Goal: Task Accomplishment & Management: Manage account settings

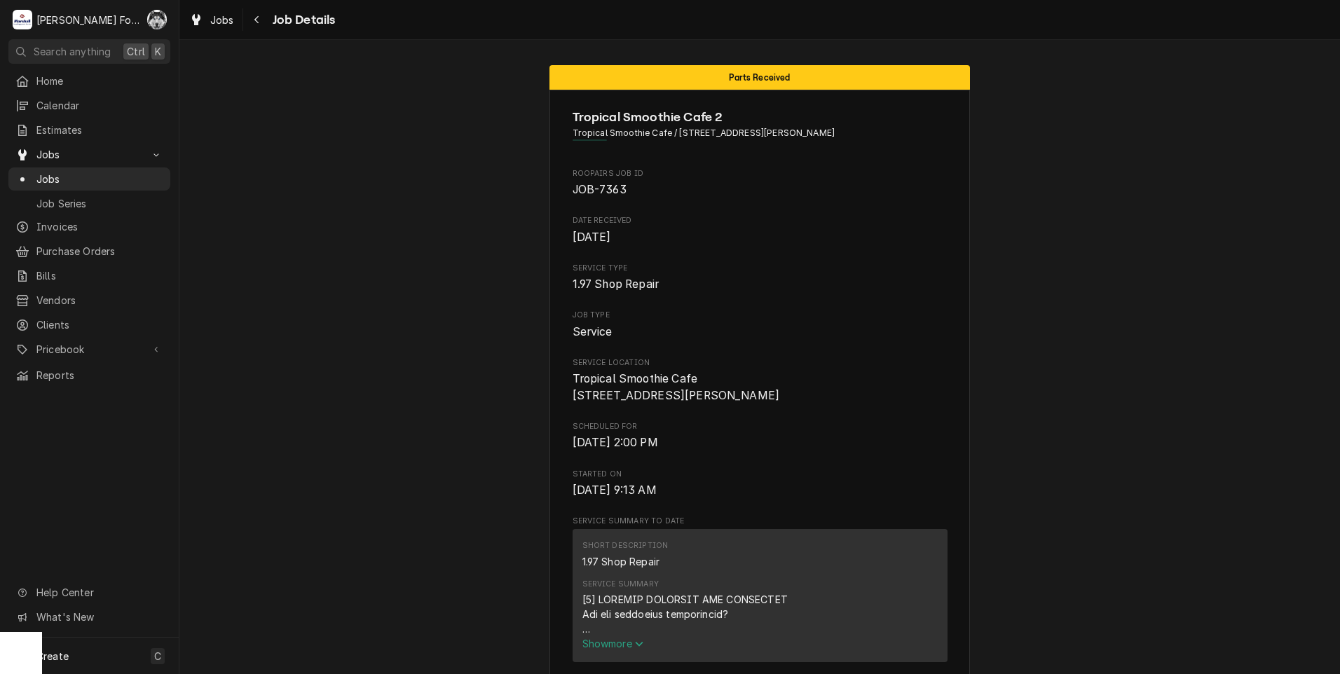
drag, startPoint x: 1248, startPoint y: 128, endPoint x: 1240, endPoint y: 125, distance: 8.5
click at [59, 175] on span "Jobs" at bounding box center [99, 179] width 127 height 15
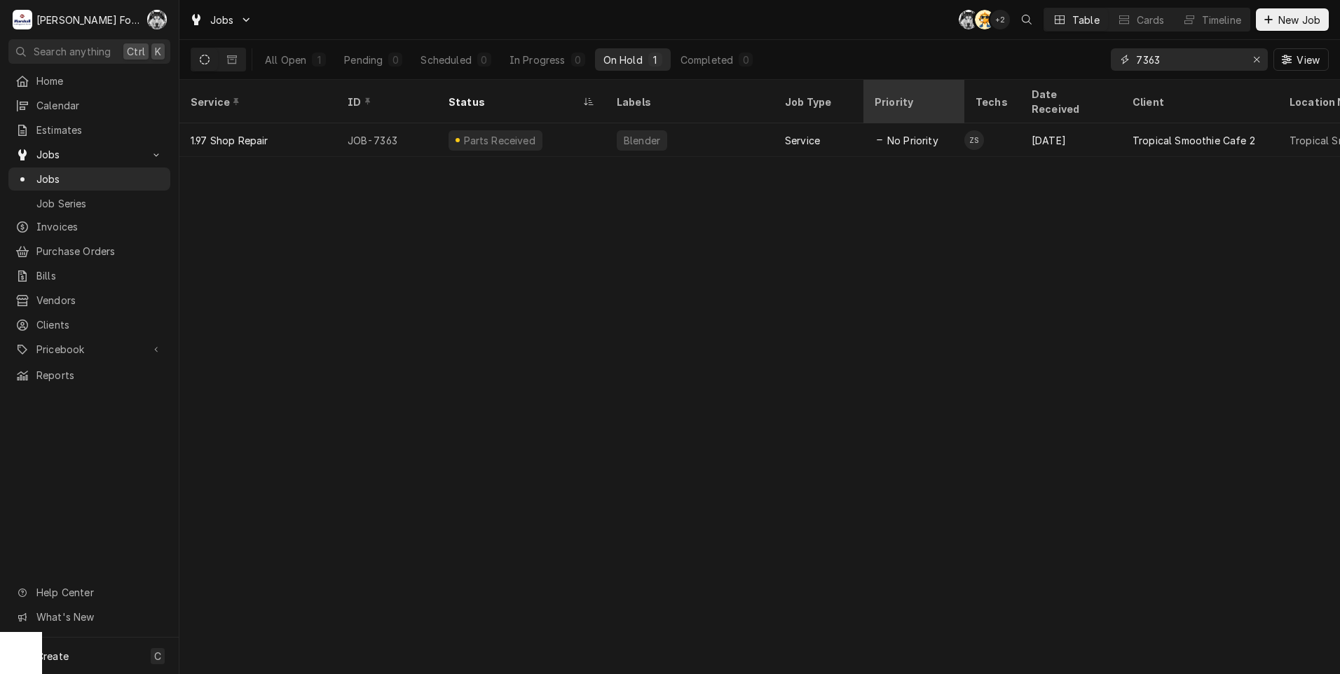
drag, startPoint x: 1182, startPoint y: 58, endPoint x: 921, endPoint y: 82, distance: 262.5
click at [948, 87] on div "Jobs C( AT + 2 Table Cards Timeline New Job All Open 1 Pending 0 Scheduled 0 In…" at bounding box center [759, 337] width 1161 height 674
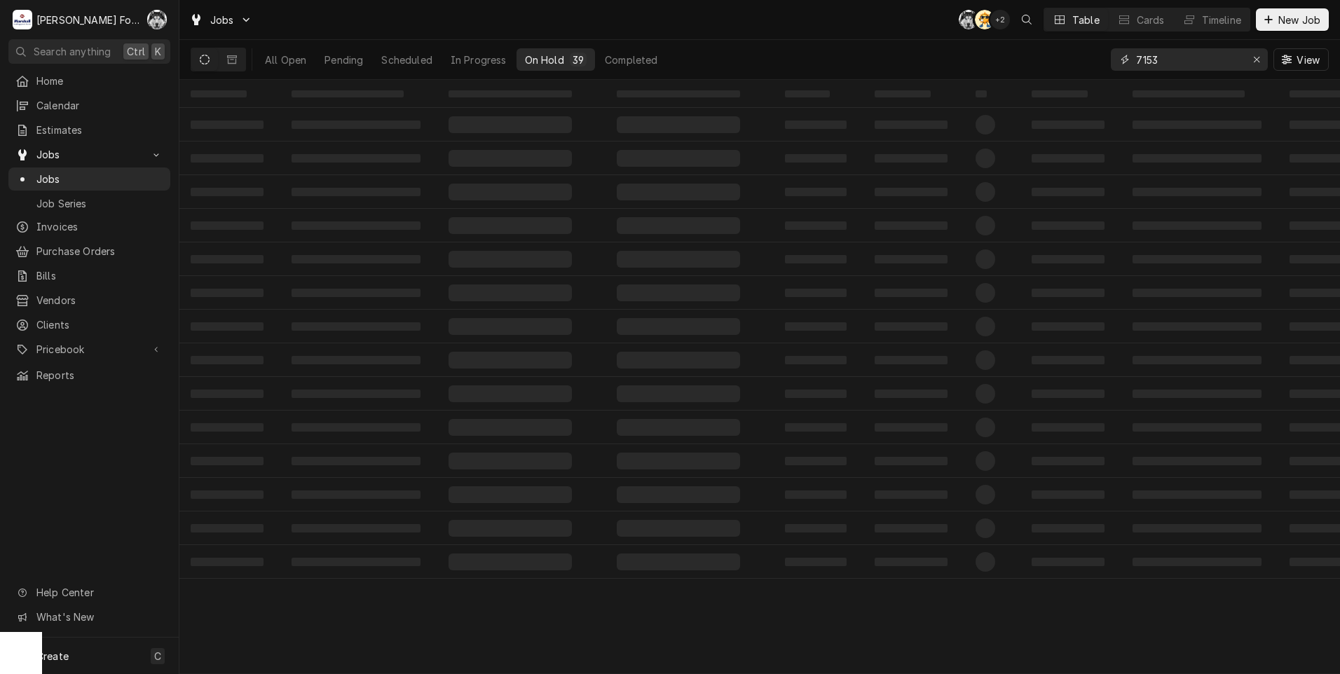
type input "7153"
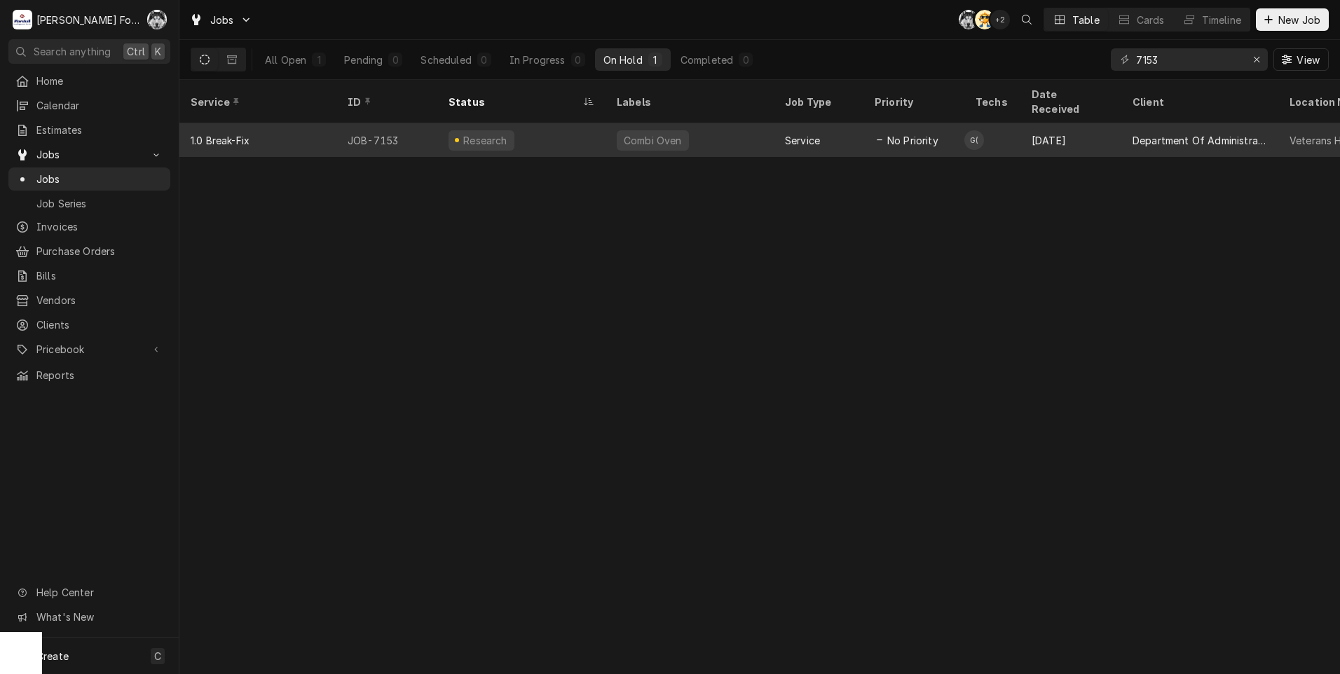
click at [535, 130] on div "Research" at bounding box center [521, 140] width 168 height 34
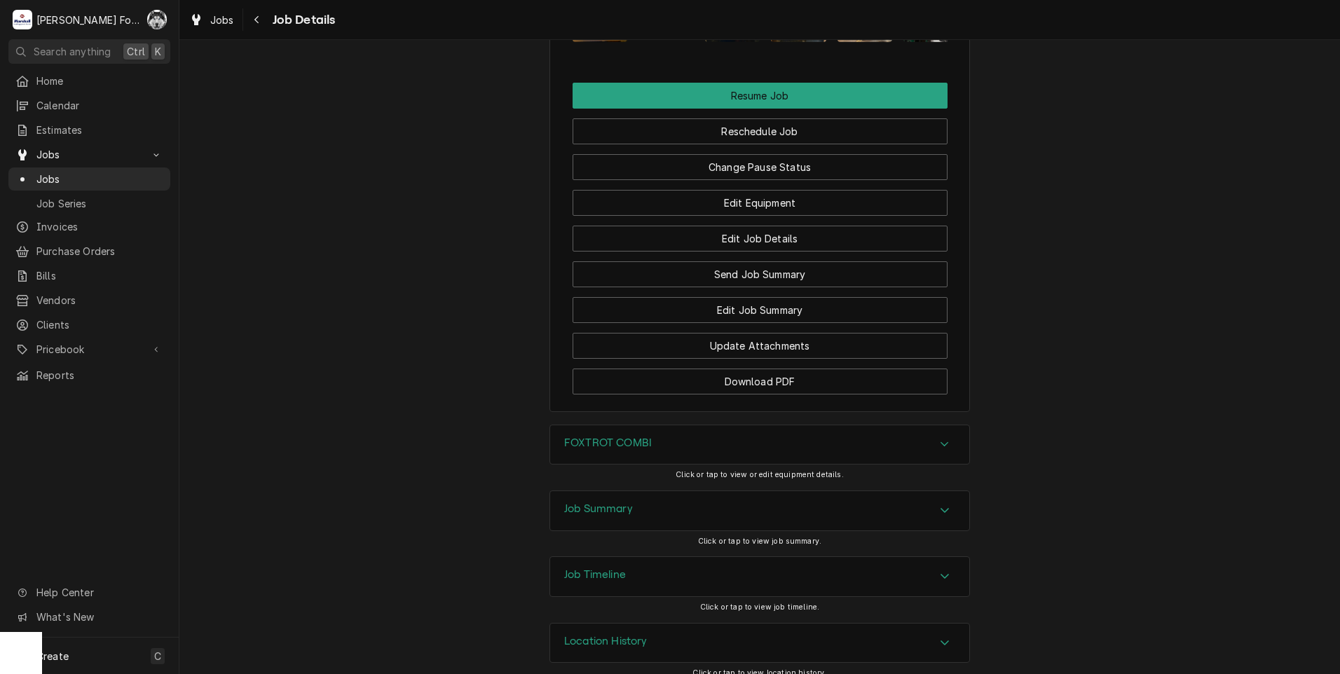
scroll to position [1741, 0]
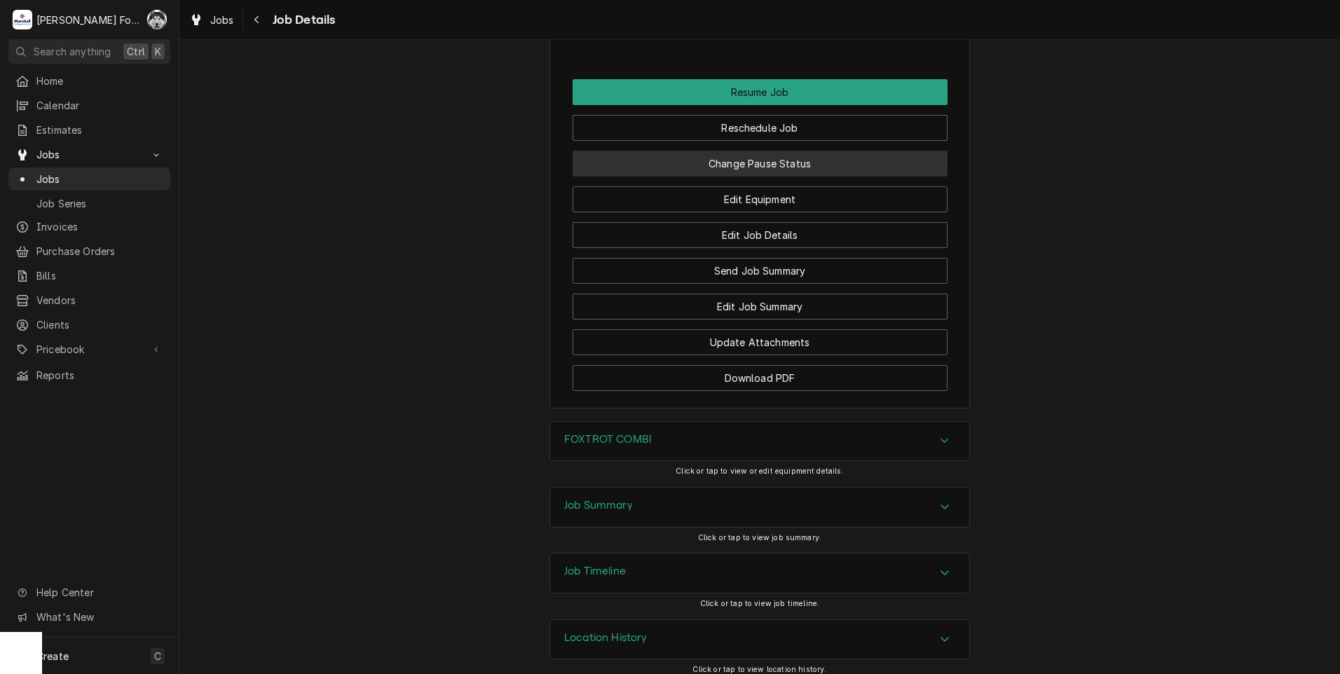
click at [737, 155] on button "Change Pause Status" at bounding box center [760, 164] width 375 height 26
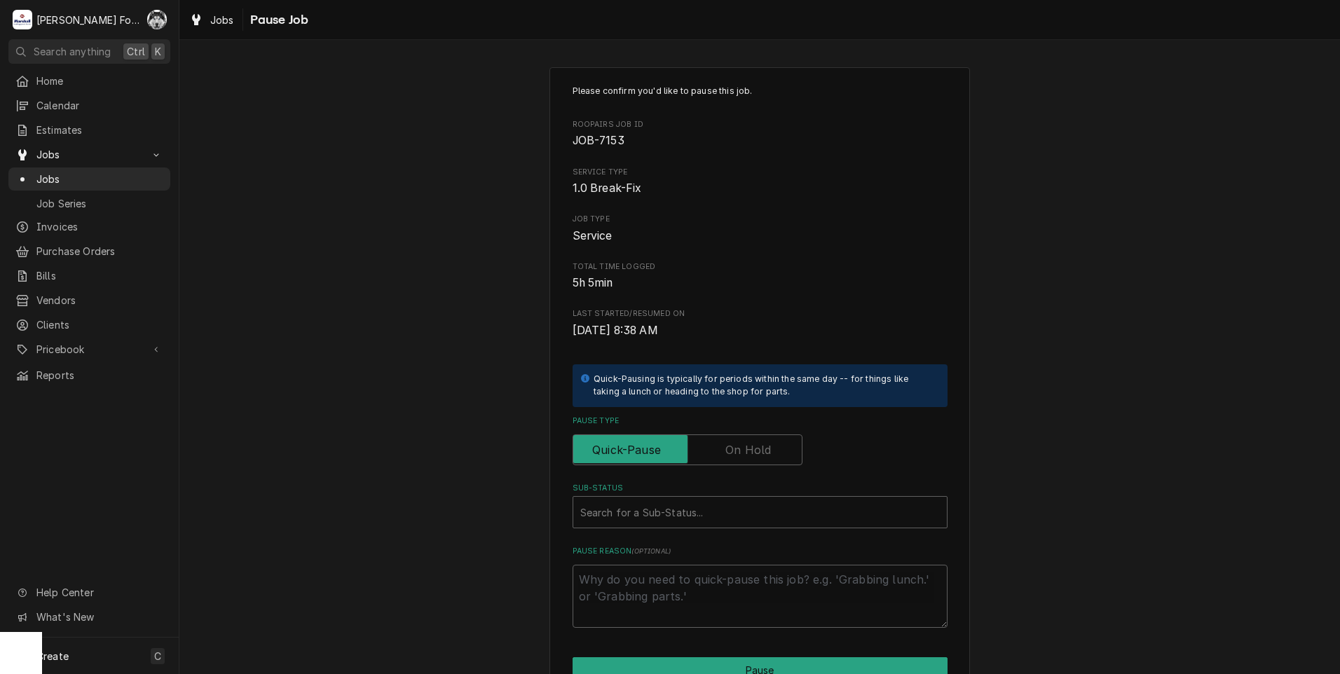
click at [734, 456] on label "Pause Type" at bounding box center [688, 450] width 230 height 31
click at [734, 456] on input "Pause Type" at bounding box center [687, 450] width 217 height 31
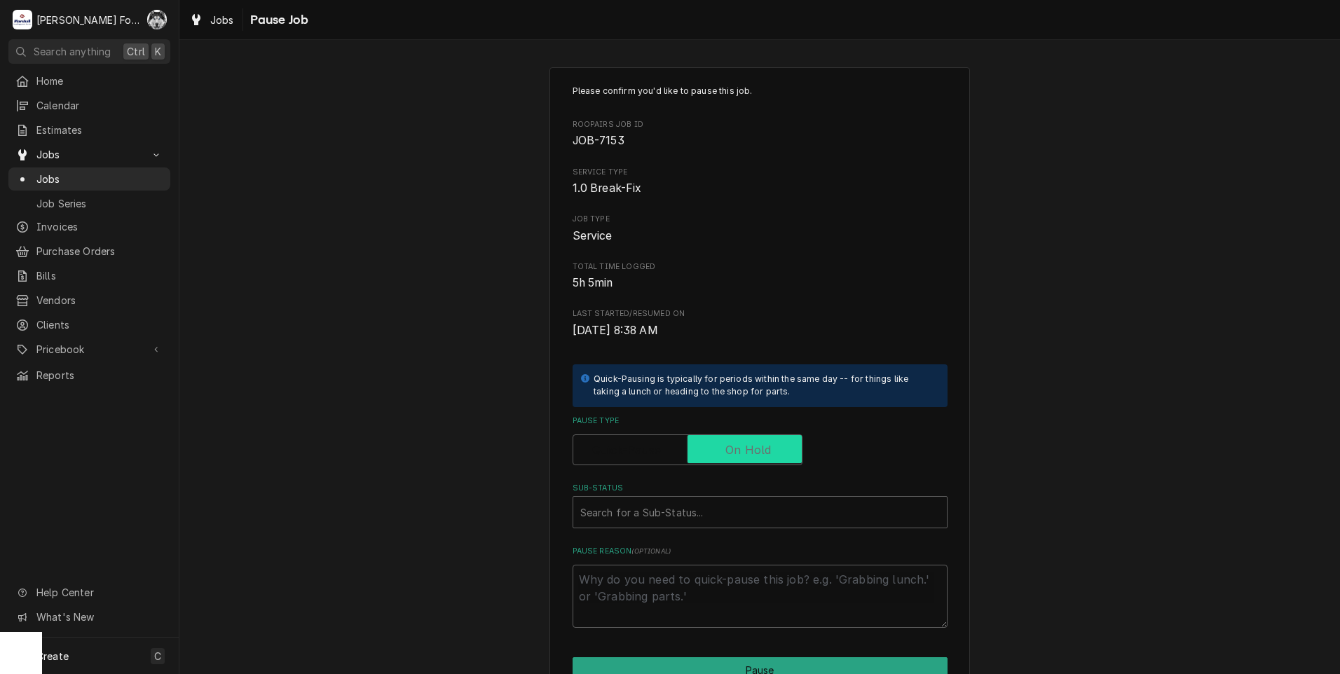
checkbox input "true"
click at [660, 518] on div "Sub-Status" at bounding box center [760, 512] width 360 height 25
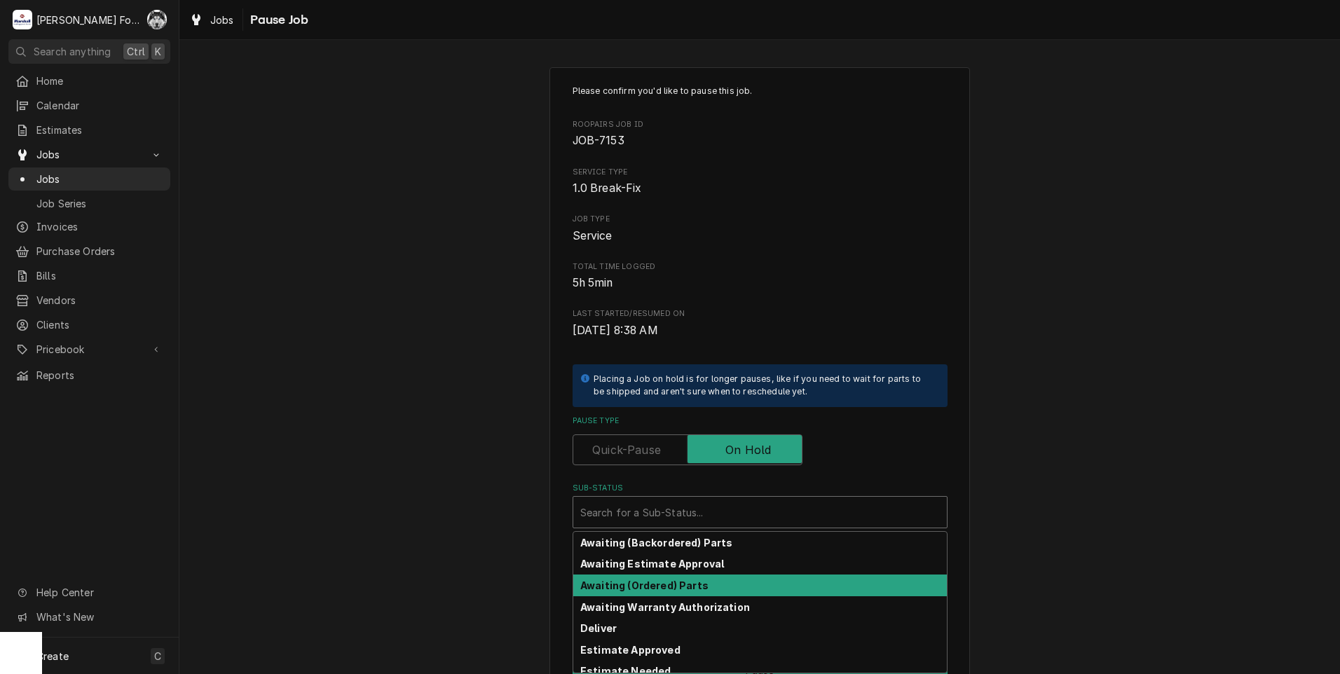
click at [655, 588] on strong "Awaiting (Ordered) Parts" at bounding box center [644, 586] width 128 height 12
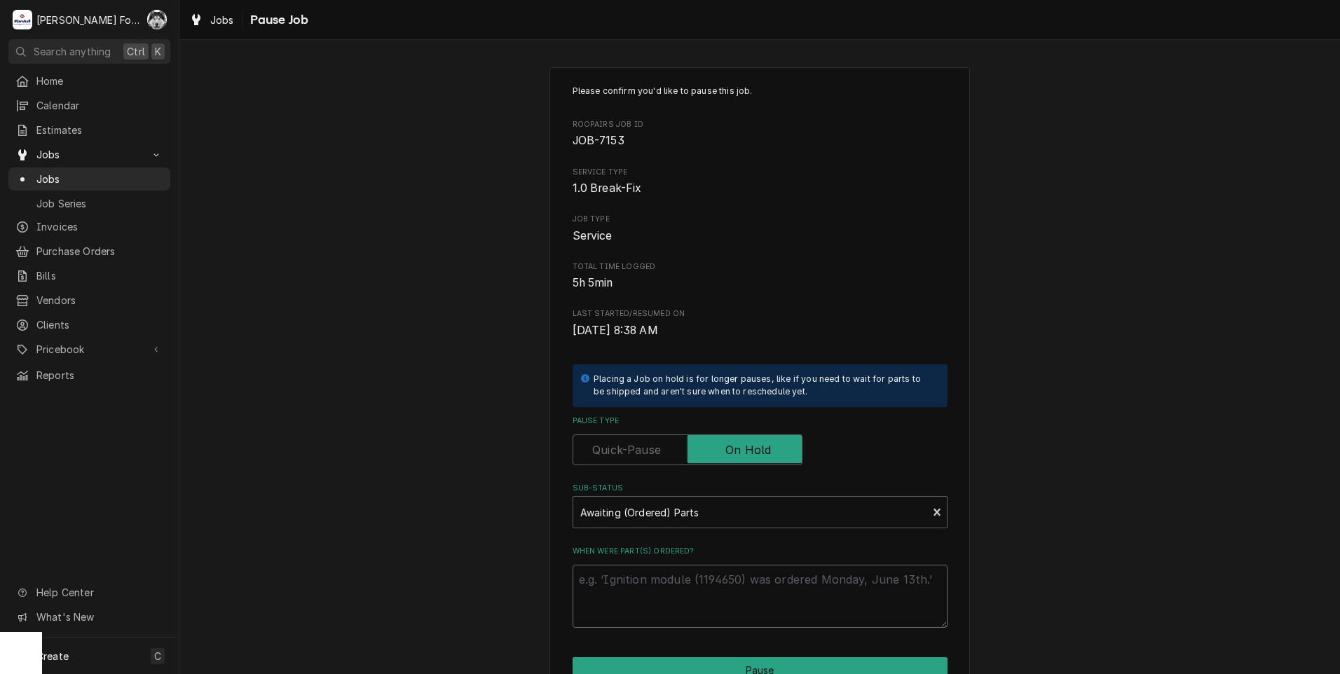
click at [639, 587] on textarea "When were part(s) ordered?" at bounding box center [760, 596] width 375 height 63
type textarea "x"
type textarea "9"
type textarea "x"
type textarea "9/"
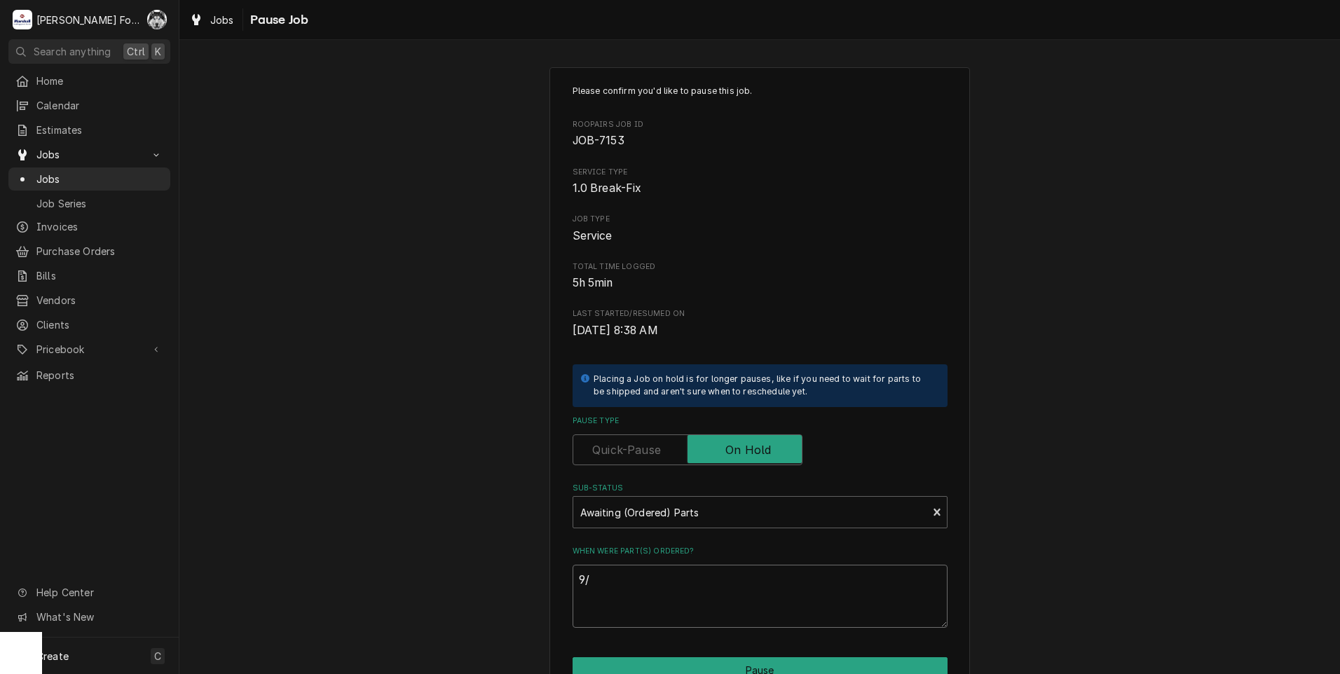
type textarea "x"
type textarea "9/2"
type textarea "x"
type textarea "9/26"
type textarea "x"
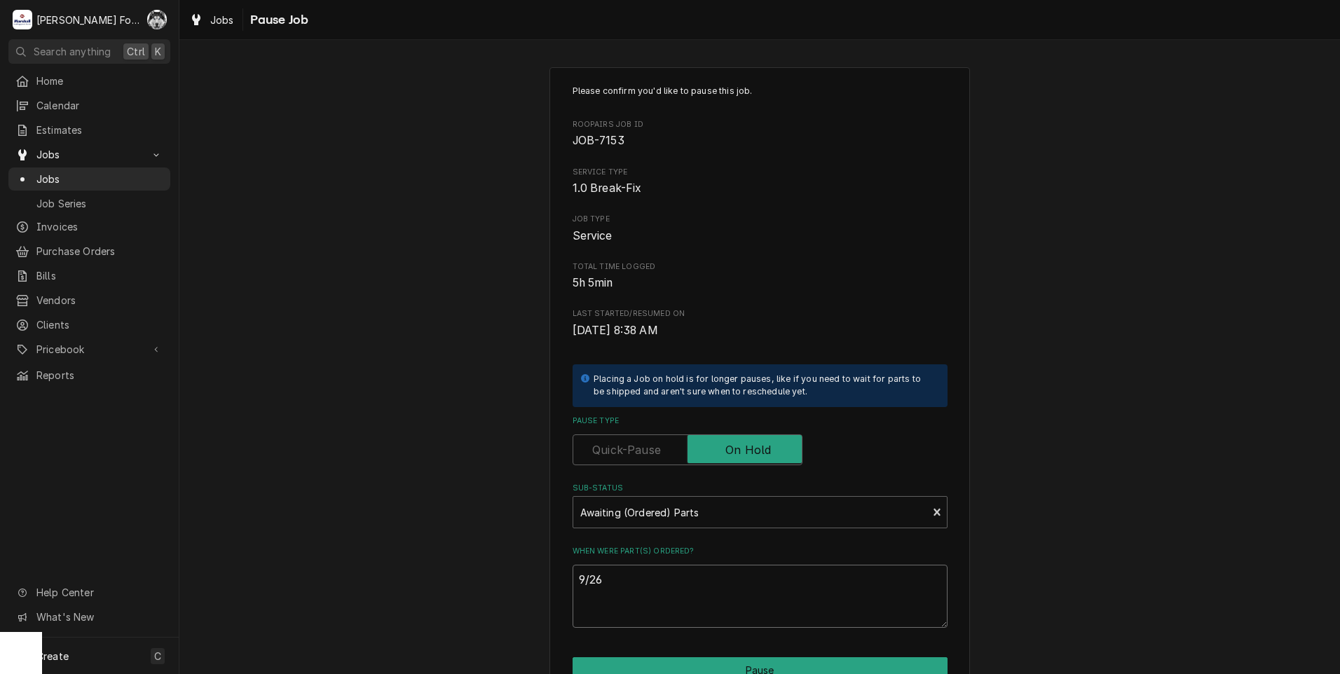
type textarea "9/26/"
type textarea "x"
type textarea "9/26/2"
type textarea "x"
type textarea "9/26/20"
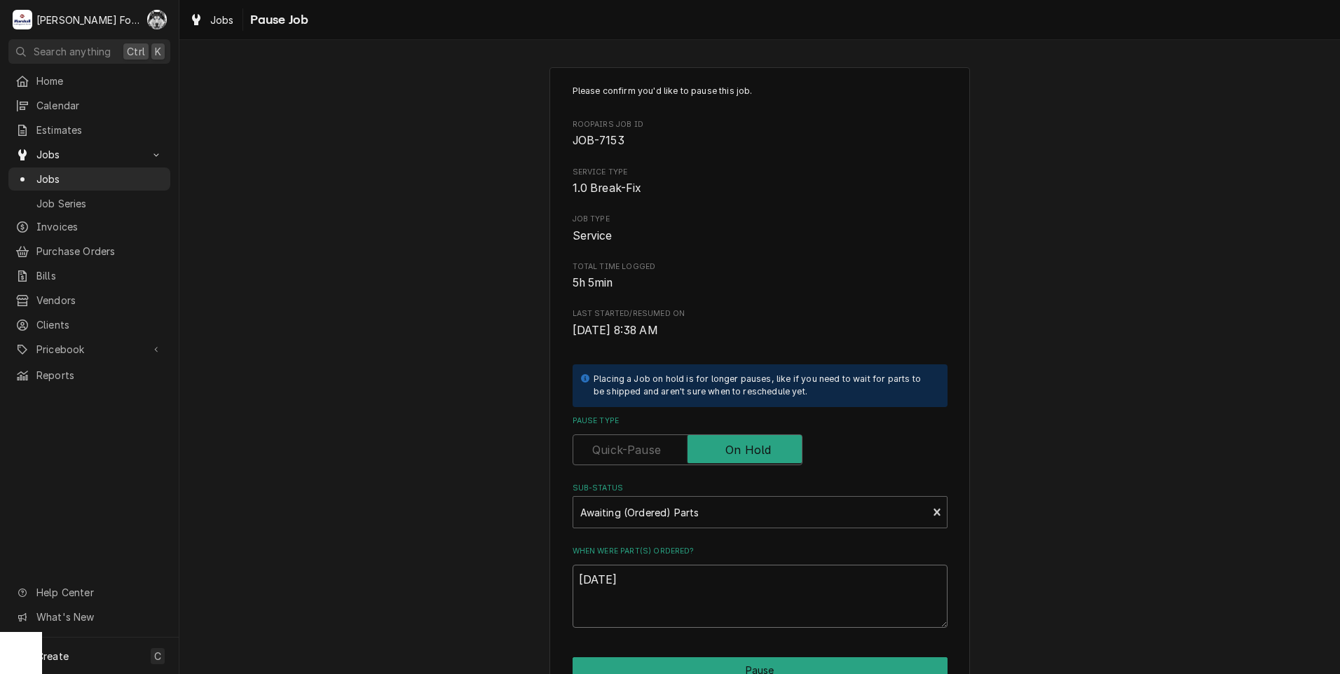
type textarea "x"
type textarea "9/26/202"
type textarea "x"
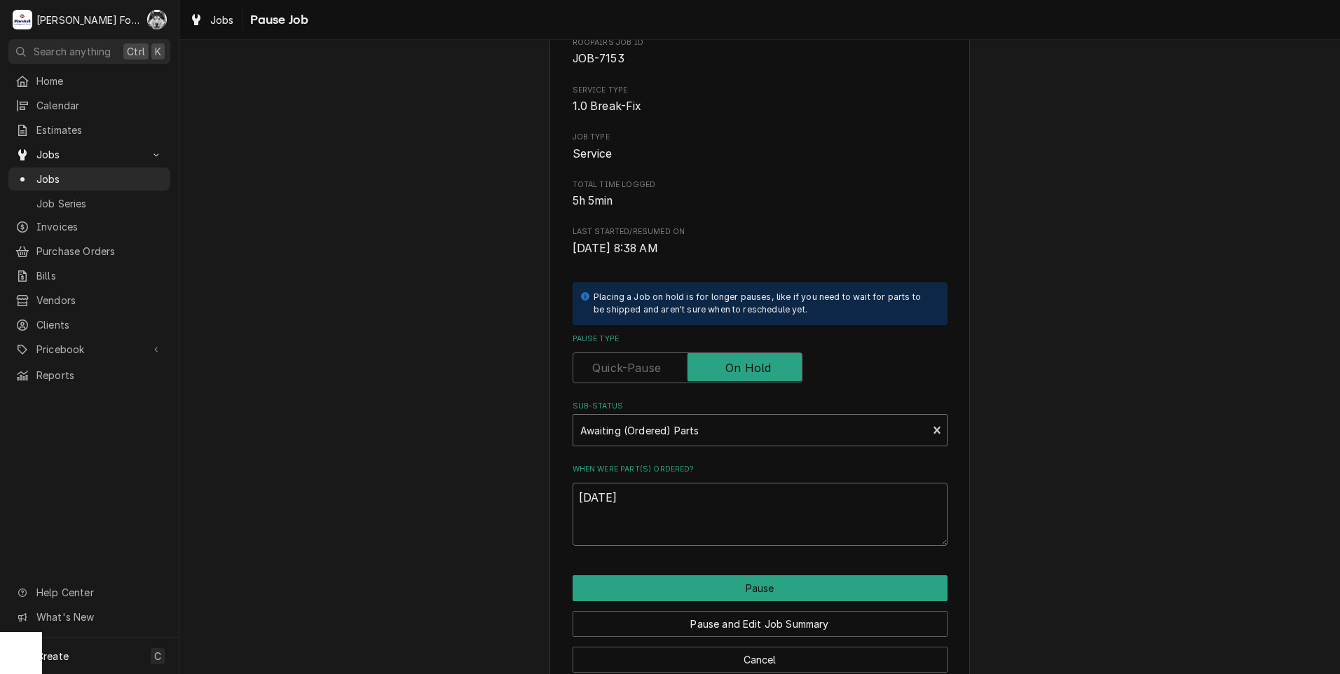
scroll to position [111, 0]
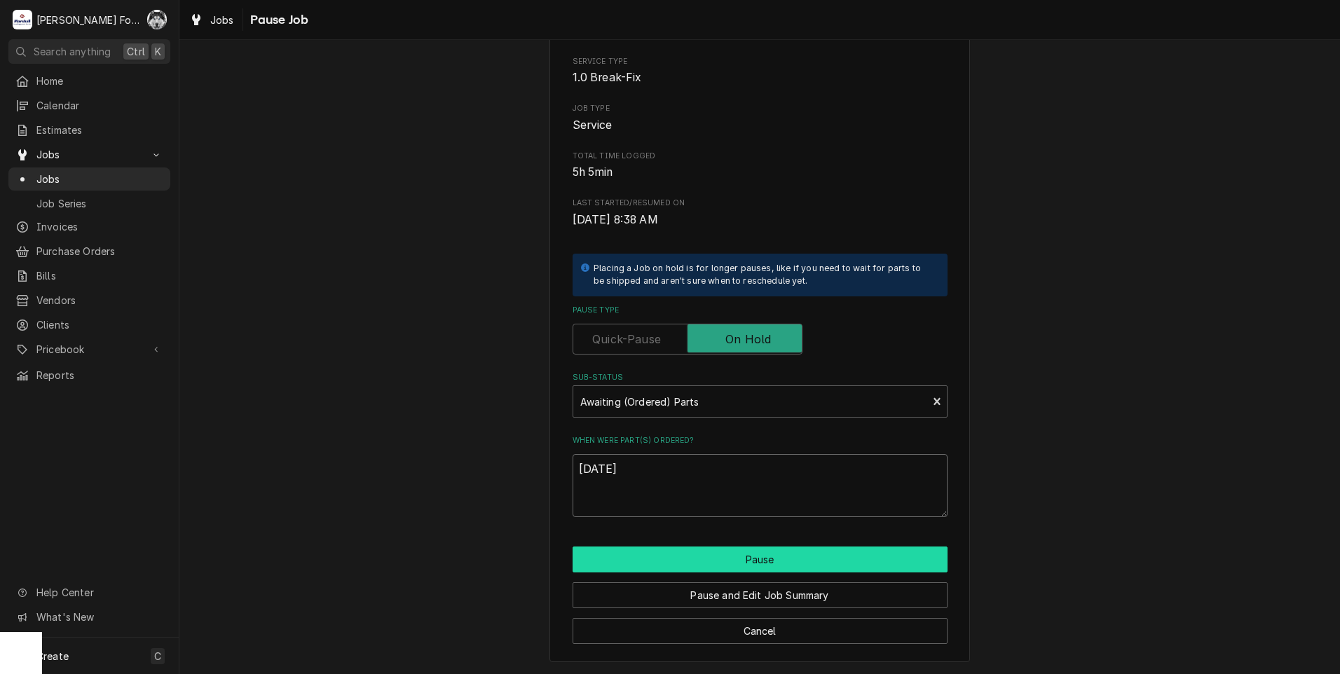
type textarea "[DATE]"
click at [718, 557] on button "Pause" at bounding box center [760, 560] width 375 height 26
type textarea "x"
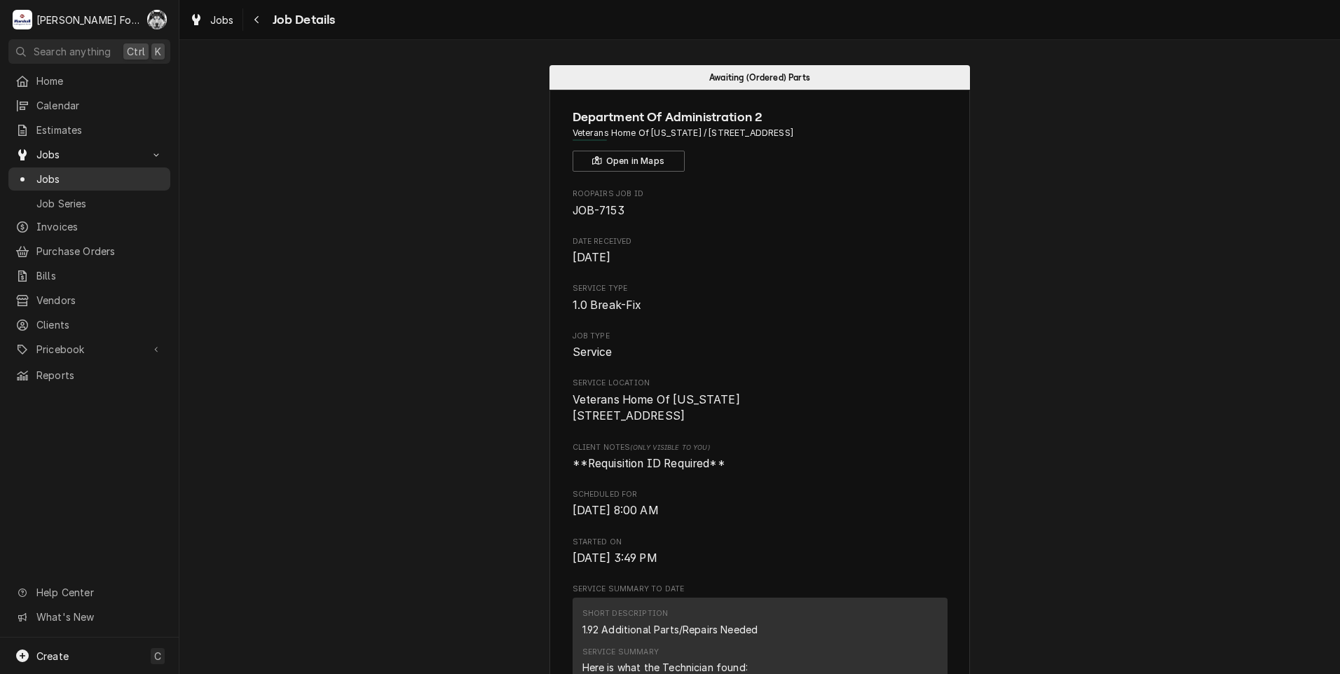
click at [41, 172] on span "Jobs" at bounding box center [99, 179] width 127 height 15
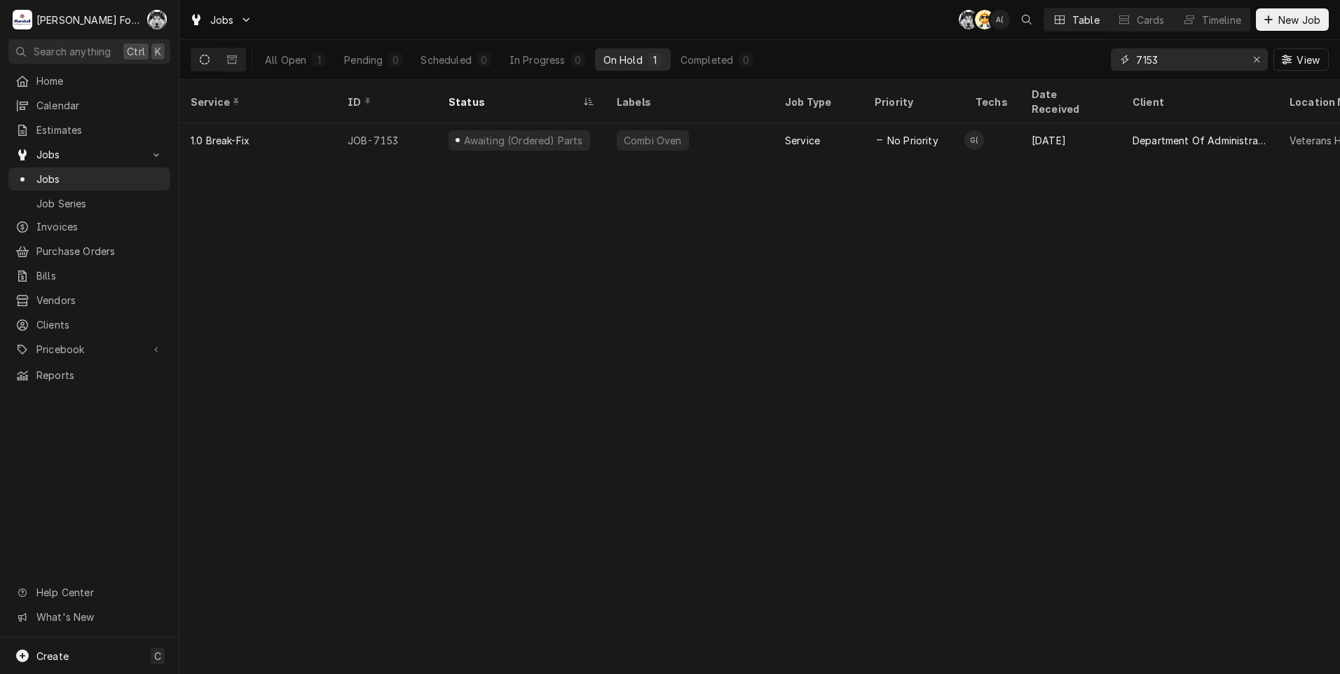
drag, startPoint x: 1189, startPoint y: 65, endPoint x: 1054, endPoint y: 71, distance: 135.4
click at [1054, 71] on div "All Open 1 Pending 0 Scheduled 0 In Progress 0 On Hold 1 Completed 0 7153 View" at bounding box center [760, 59] width 1138 height 39
type input "7054"
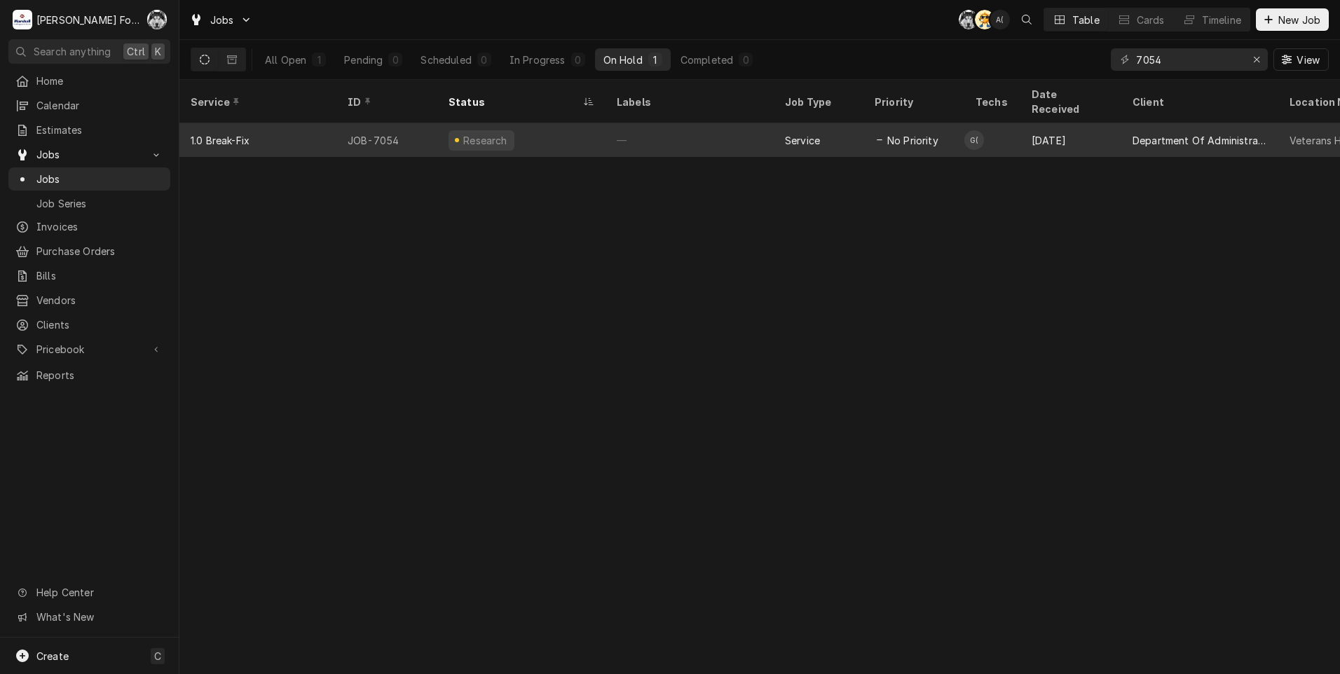
click at [604, 129] on div "Research" at bounding box center [521, 140] width 168 height 34
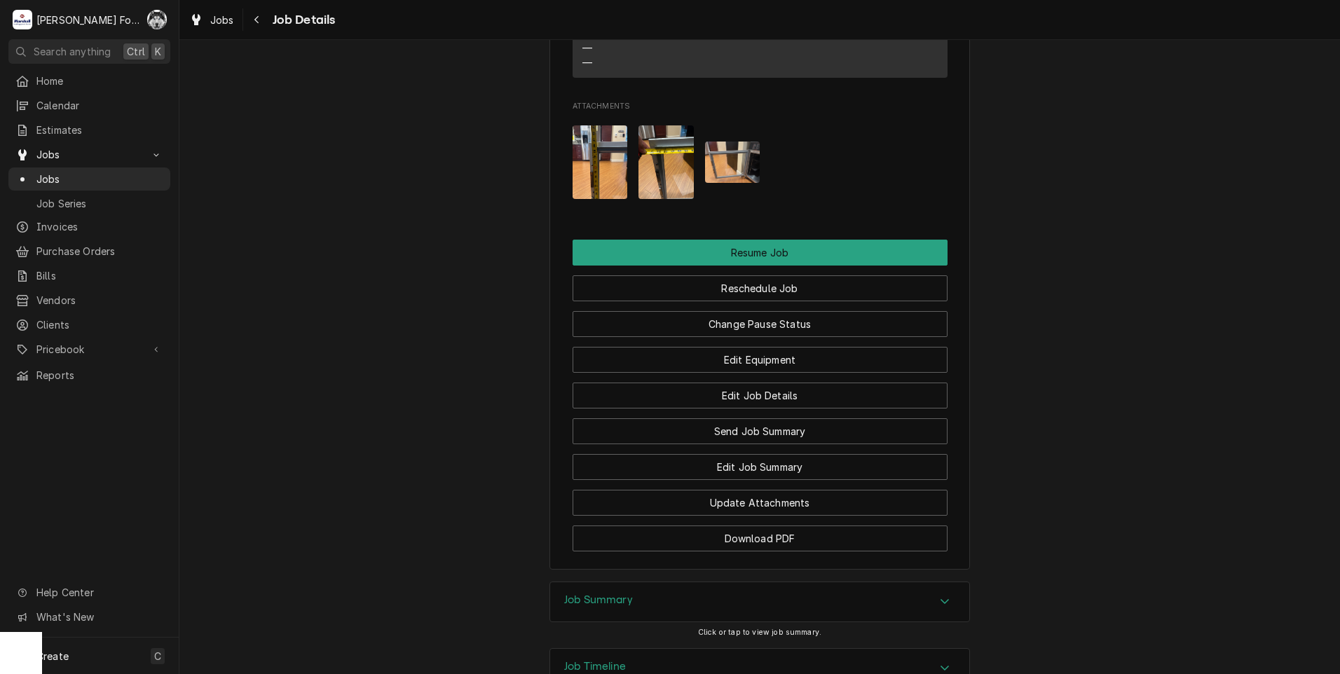
scroll to position [1517, 0]
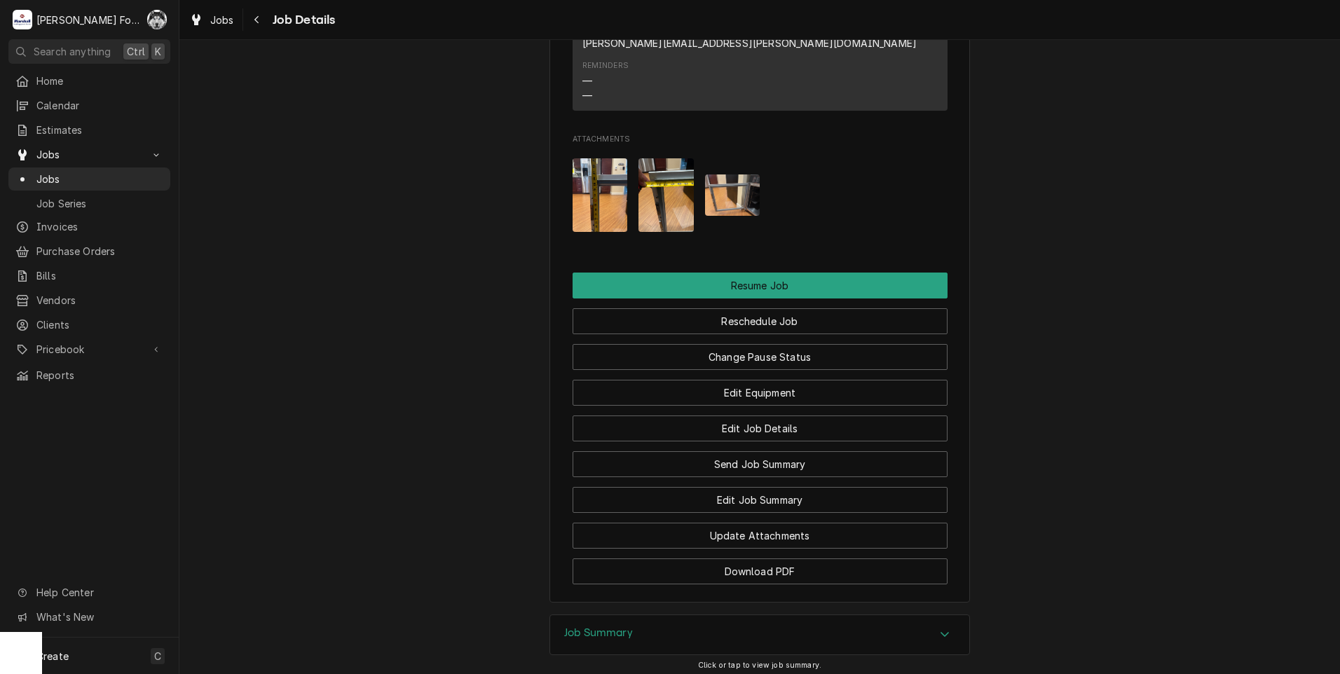
click at [645, 615] on div "Job Summary" at bounding box center [759, 634] width 419 height 39
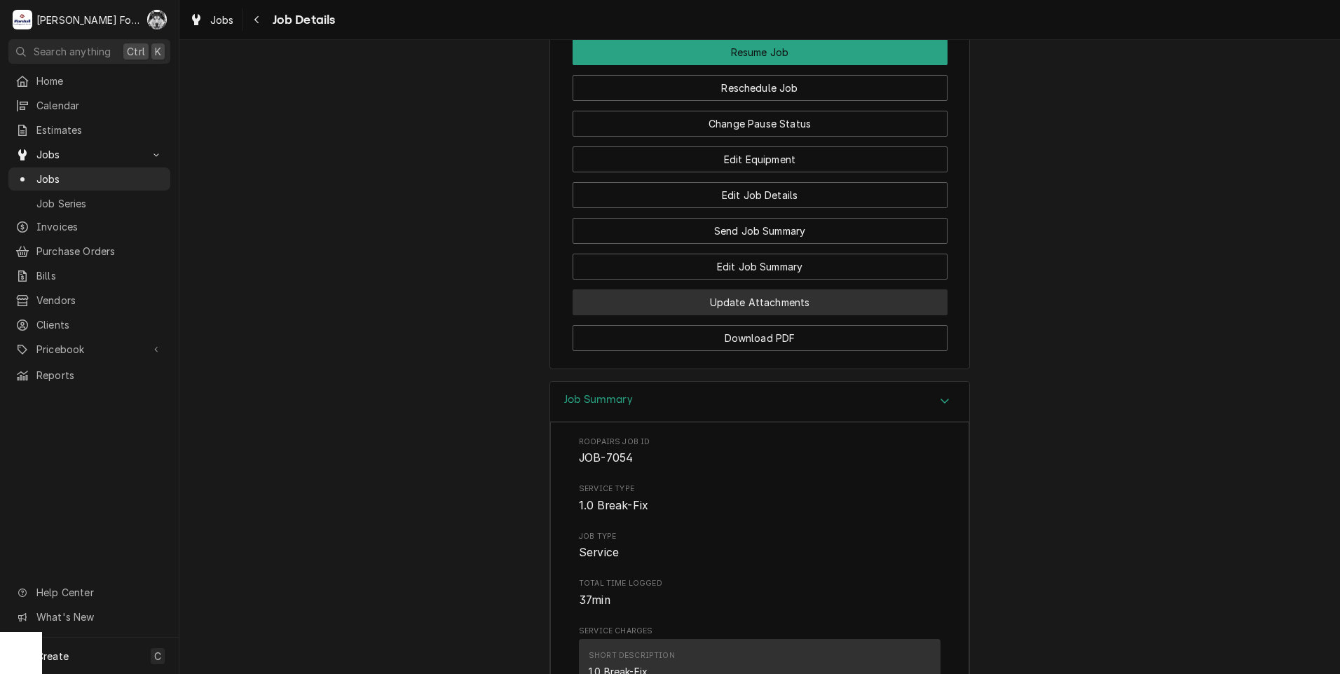
scroll to position [1752, 0]
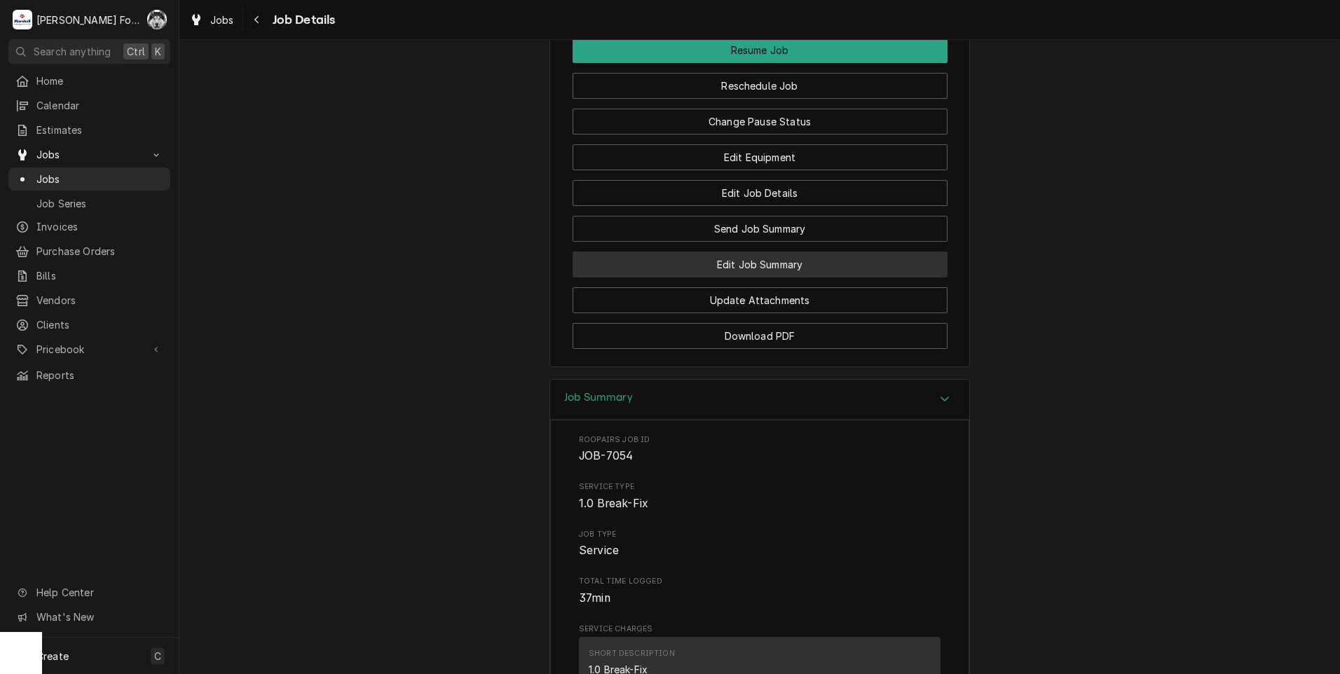
click at [731, 252] on button "Edit Job Summary" at bounding box center [760, 265] width 375 height 26
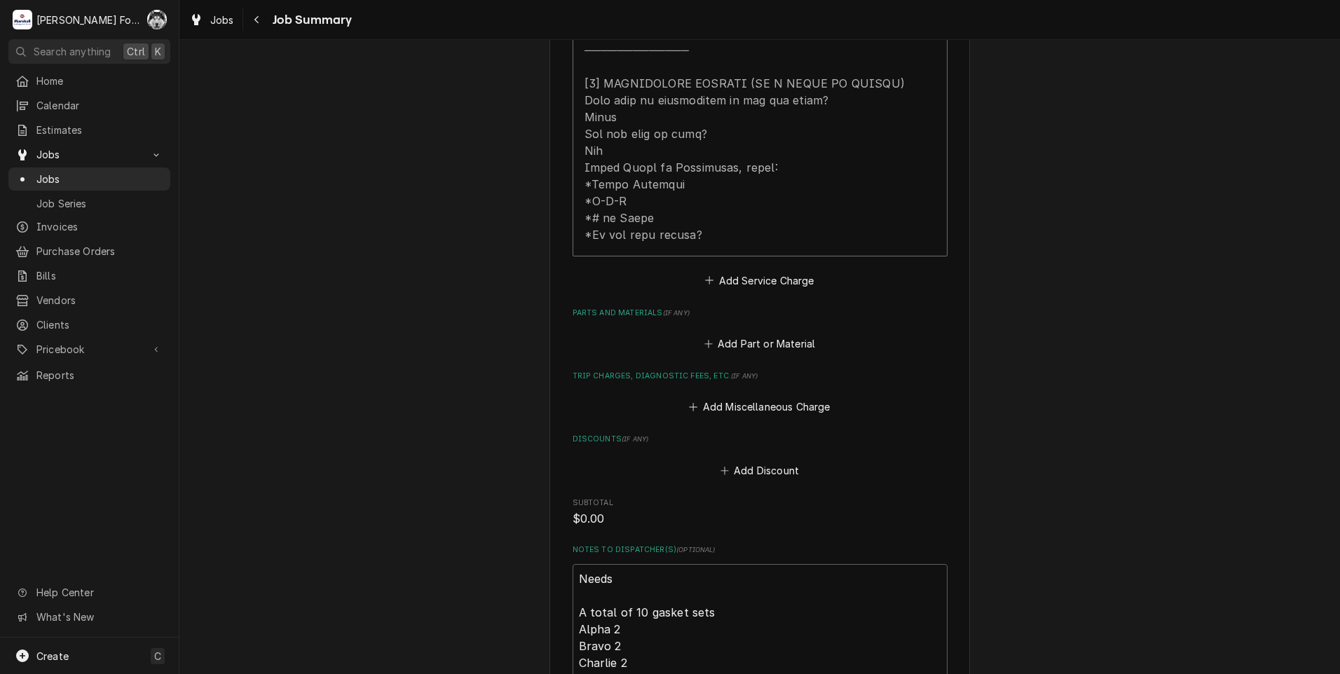
scroll to position [818, 0]
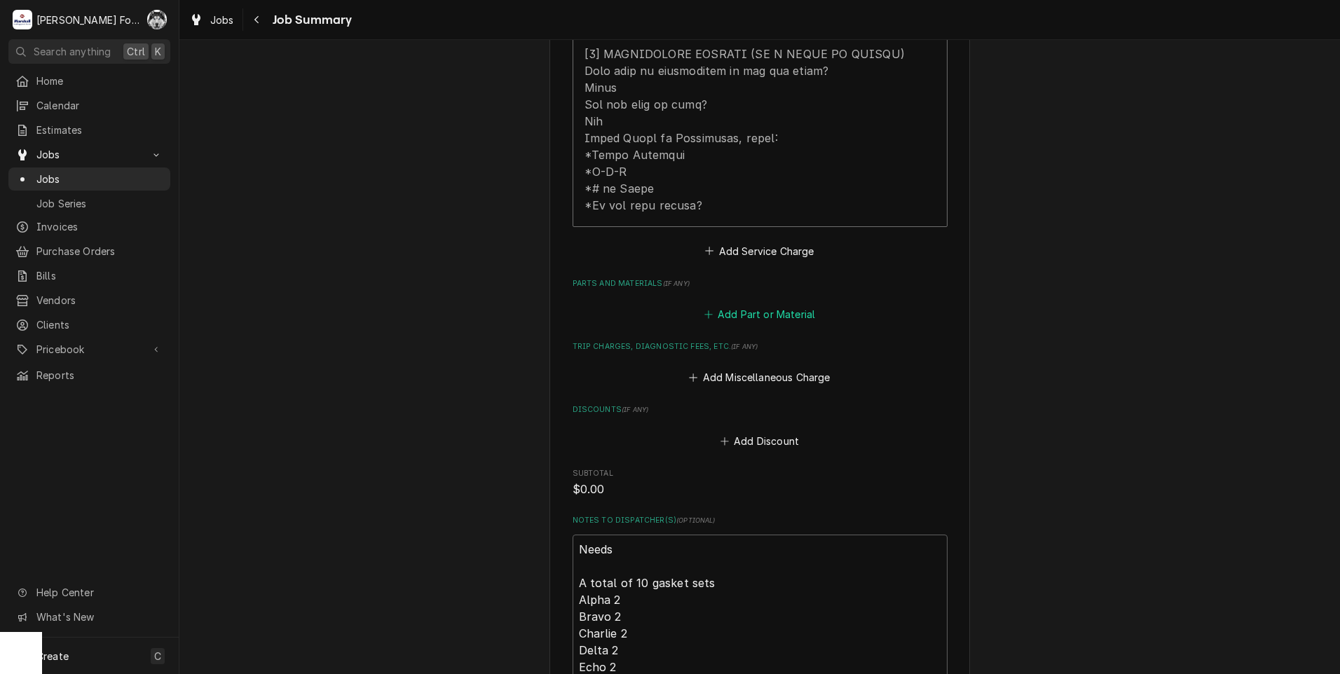
click at [763, 305] on button "Add Part or Material" at bounding box center [760, 315] width 116 height 20
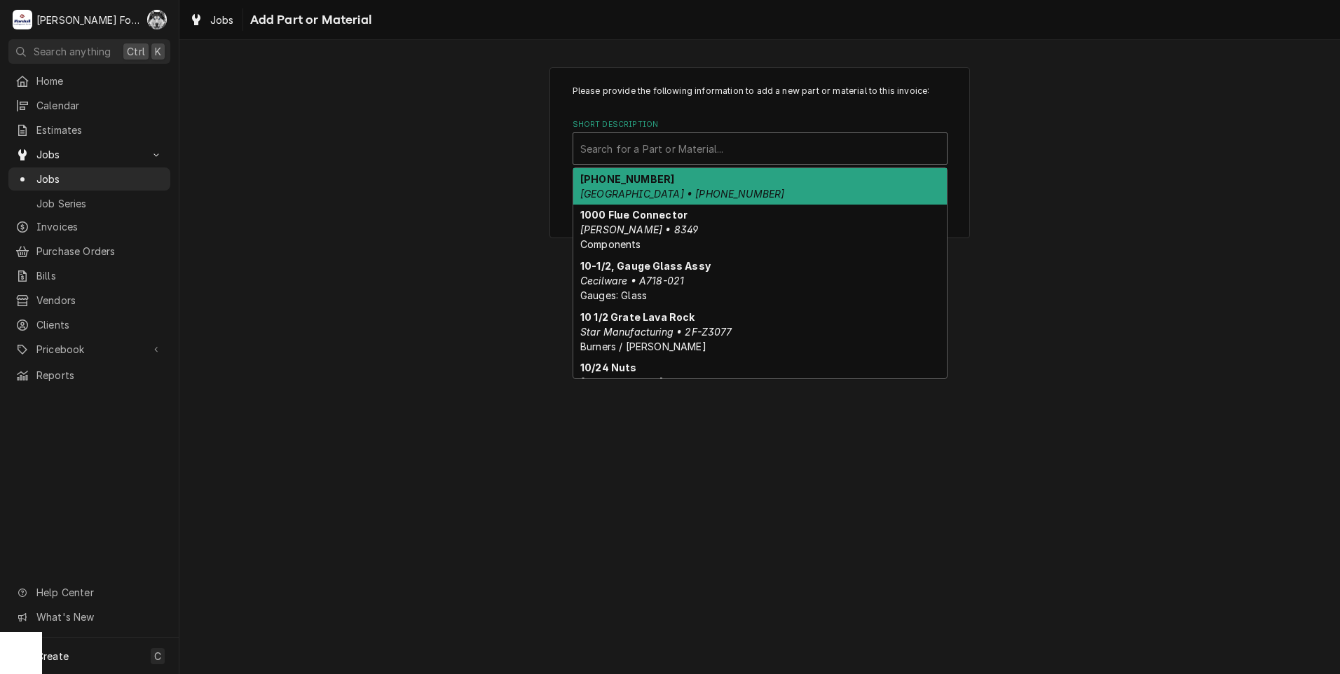
click at [641, 154] on div "Short Description" at bounding box center [760, 148] width 360 height 25
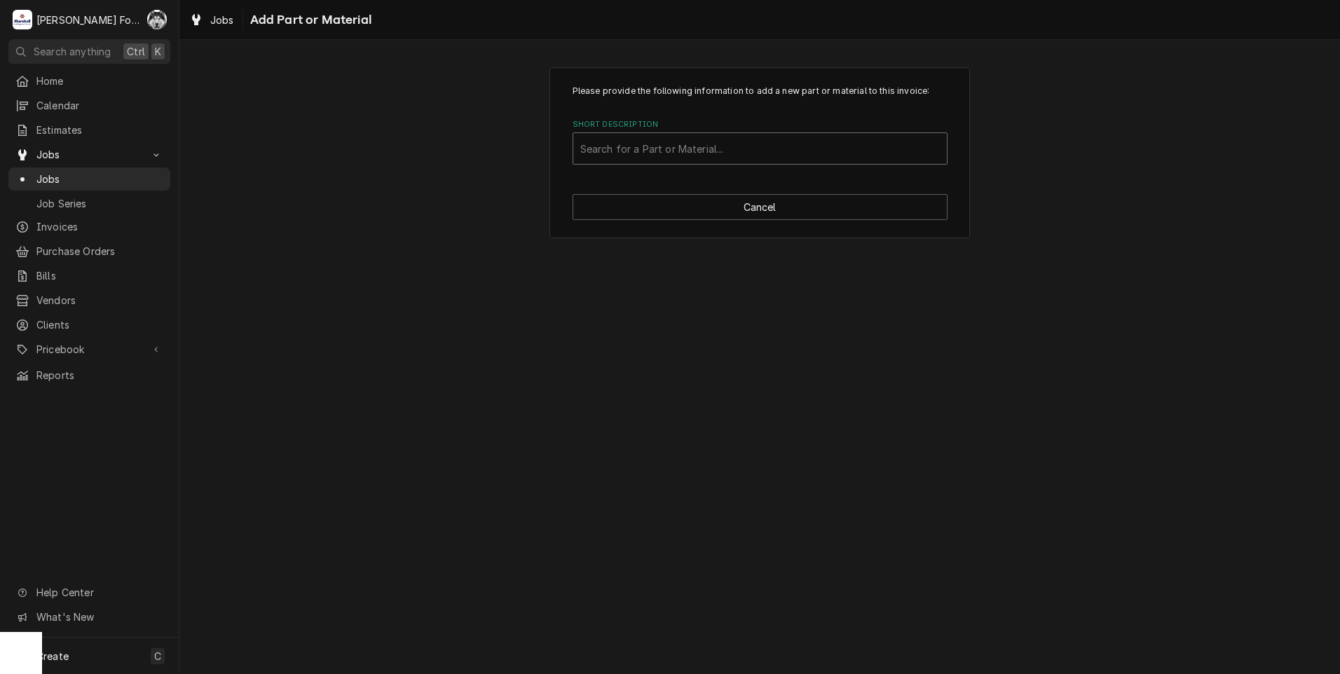
click at [650, 146] on div "Short Description" at bounding box center [760, 148] width 360 height 25
type input "R00.01.0127"
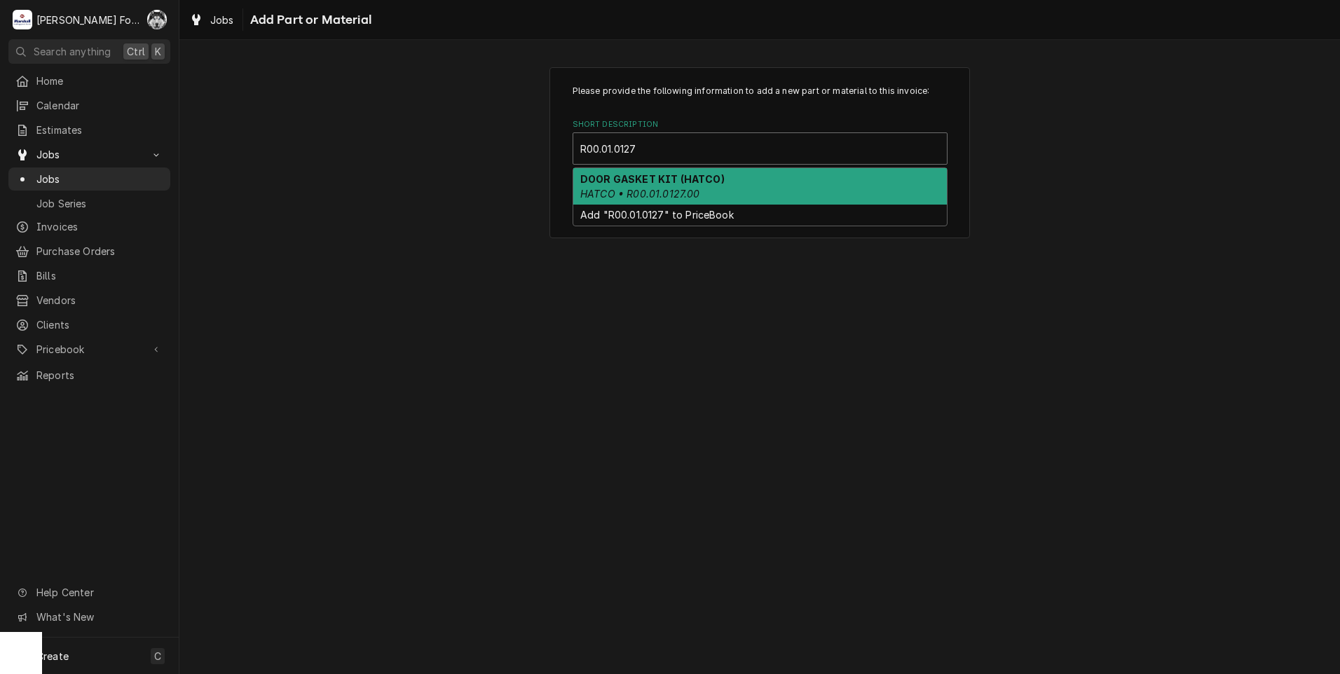
click at [696, 186] on div "DOOR GASKET KIT (HATCO) HATCO • R00.01.0127.00" at bounding box center [760, 186] width 374 height 36
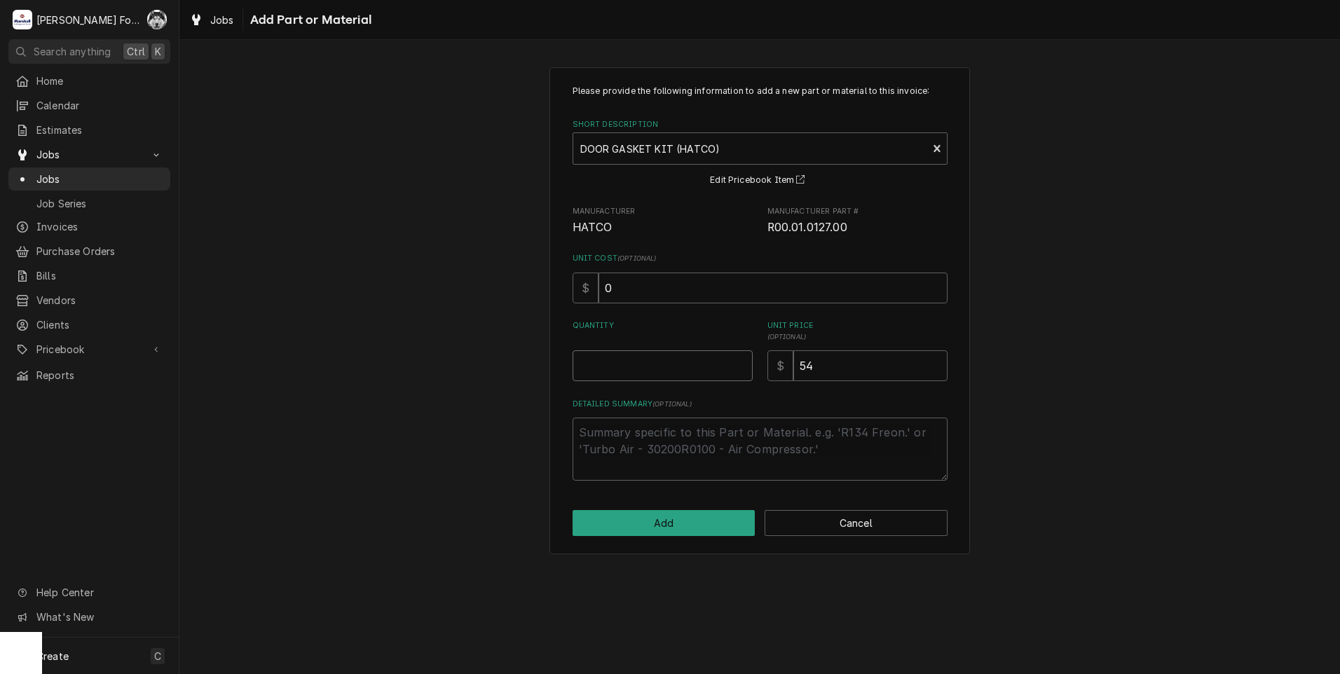
click at [688, 365] on input "Quantity" at bounding box center [663, 365] width 180 height 31
type textarea "x"
type input "1"
type textarea "x"
type input "10"
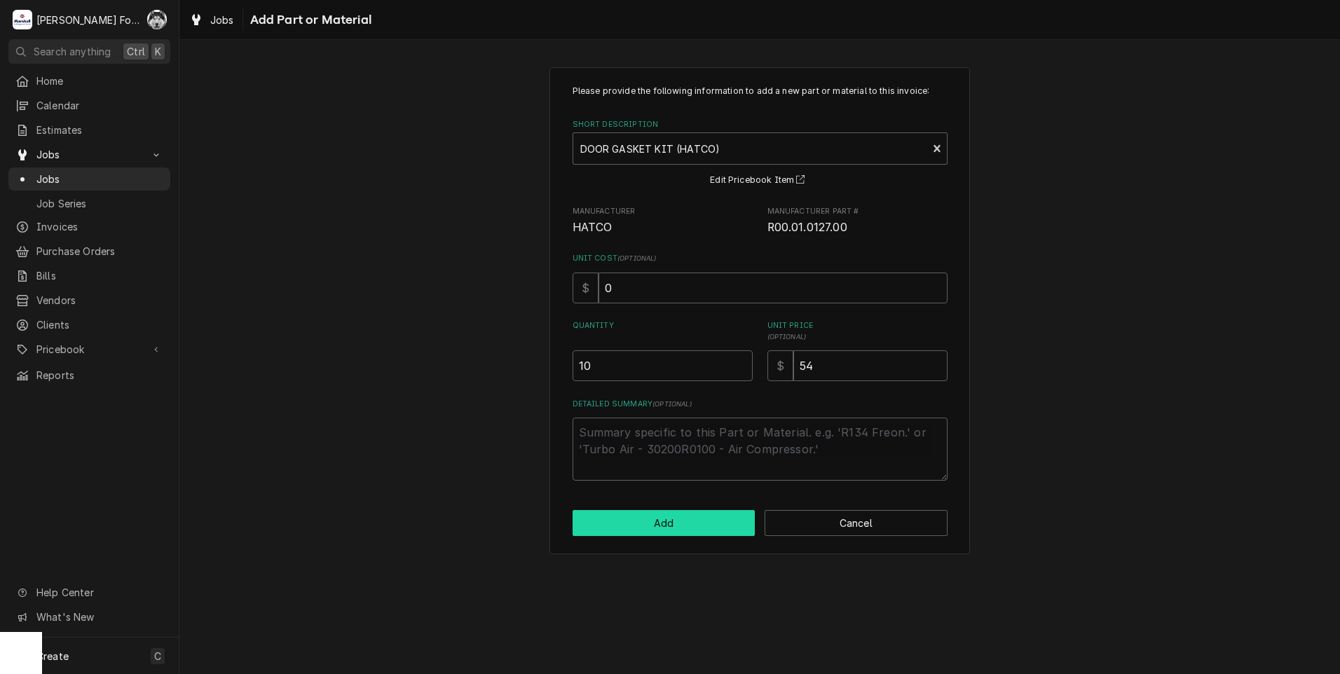
click at [650, 518] on button "Add" at bounding box center [664, 523] width 183 height 26
type textarea "x"
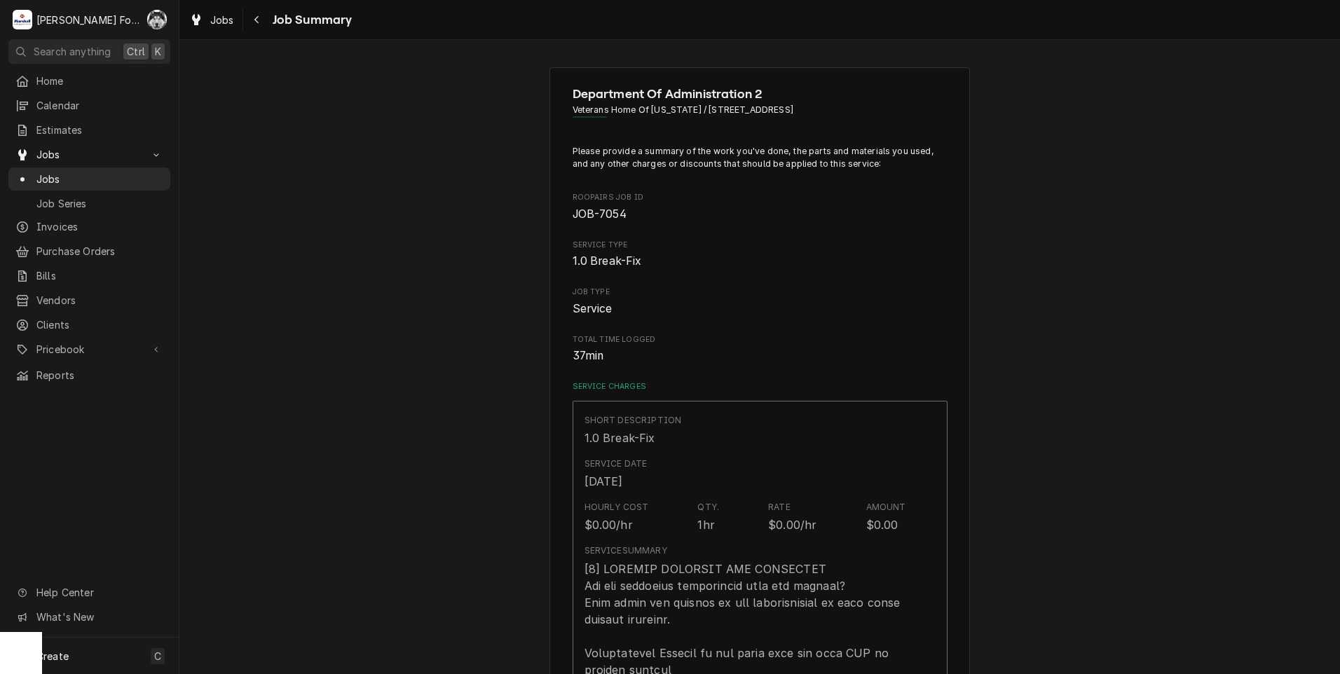
scroll to position [818, 0]
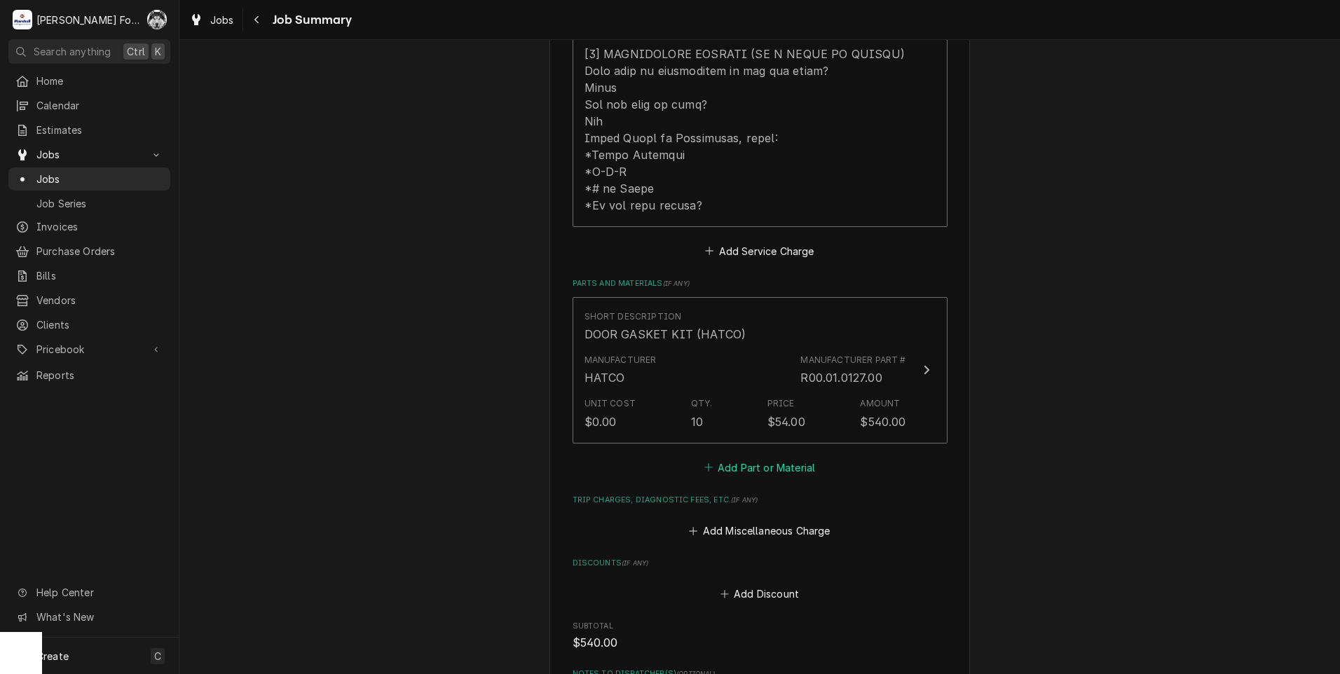
click at [749, 458] on button "Add Part or Material" at bounding box center [760, 468] width 116 height 20
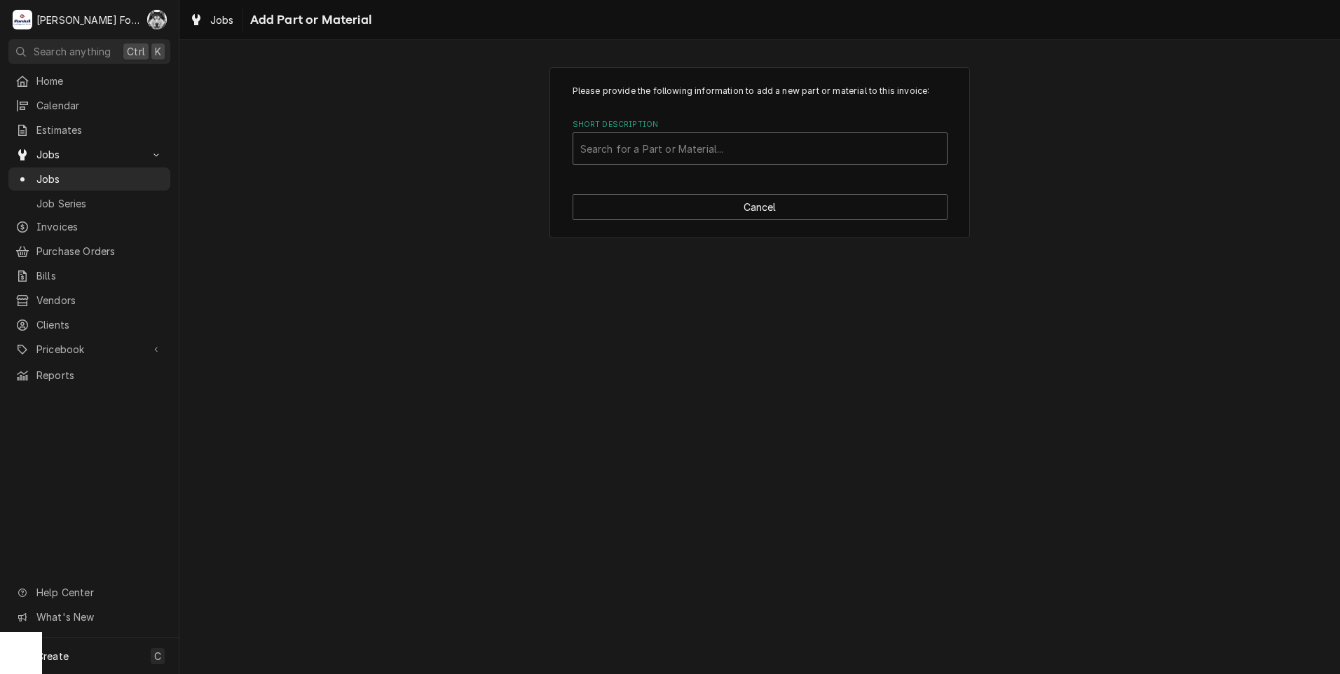
click at [707, 146] on div "Short Description" at bounding box center [760, 148] width 360 height 25
click at [629, 150] on div "Short Description" at bounding box center [760, 148] width 360 height 25
click at [629, 155] on div "Short Description" at bounding box center [760, 148] width 360 height 25
type input "SSDT"
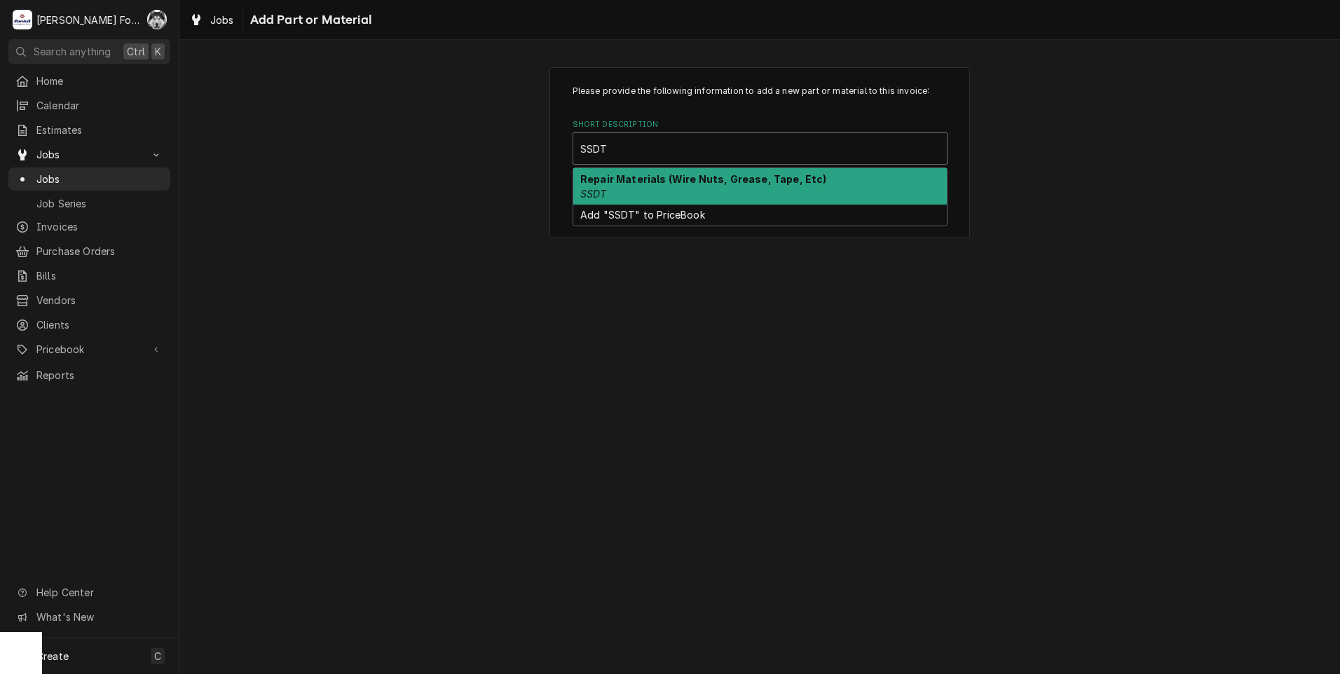
click at [685, 186] on div "Repair Materials (Wire Nuts, Grease, Tape, Etc) SSDT" at bounding box center [760, 186] width 374 height 36
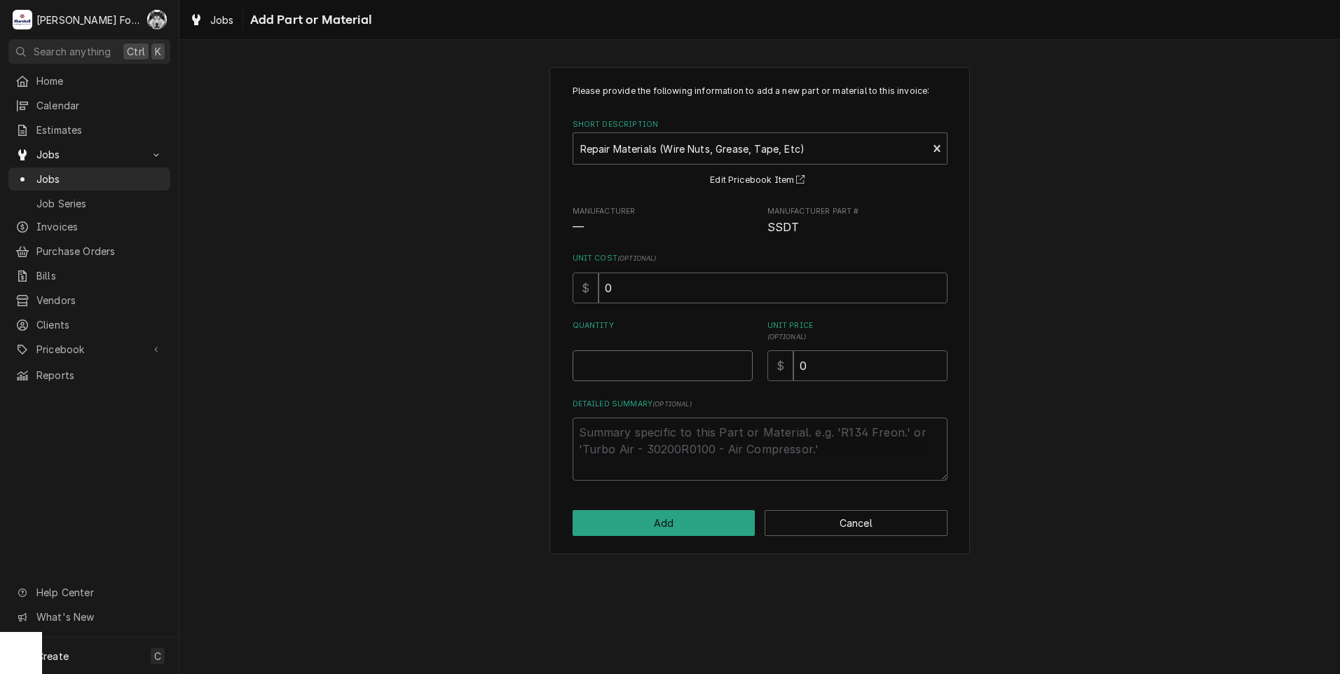
type textarea "x"
type input "0.5"
click at [739, 361] on input "0.5" at bounding box center [663, 365] width 180 height 31
type textarea "x"
type input "1"
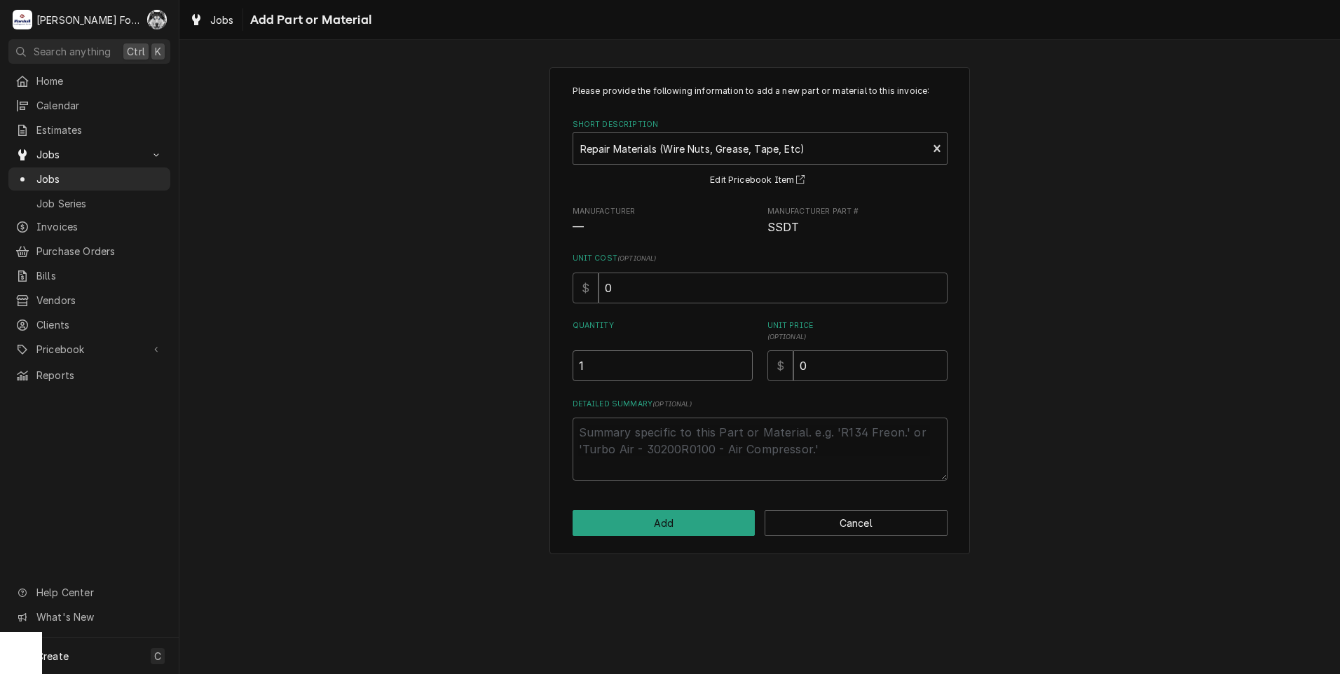
click at [740, 360] on input "1" at bounding box center [663, 365] width 180 height 31
drag, startPoint x: 818, startPoint y: 367, endPoint x: 721, endPoint y: 371, distance: 96.8
click at [721, 371] on div "Quantity 1 Unit Price ( optional ) $ 0" at bounding box center [760, 350] width 375 height 61
type textarea "x"
type input "2"
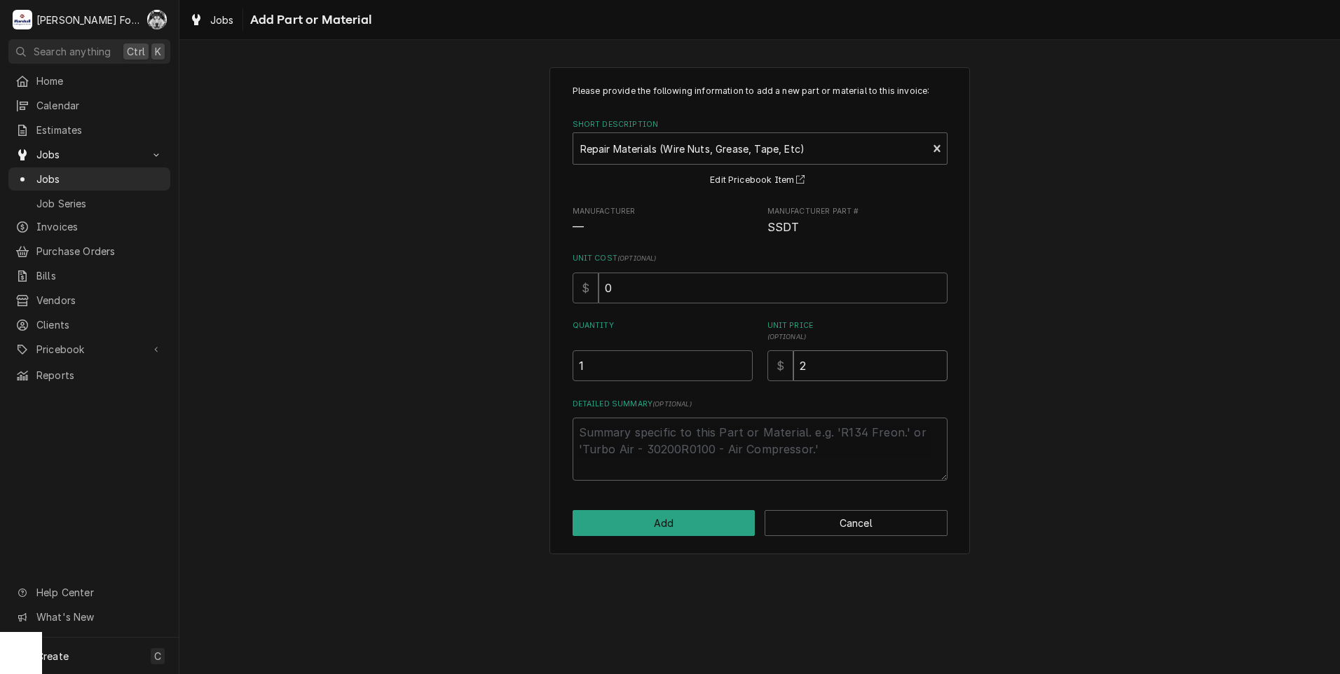
type textarea "x"
type input "20"
click at [671, 519] on button "Add" at bounding box center [664, 523] width 183 height 26
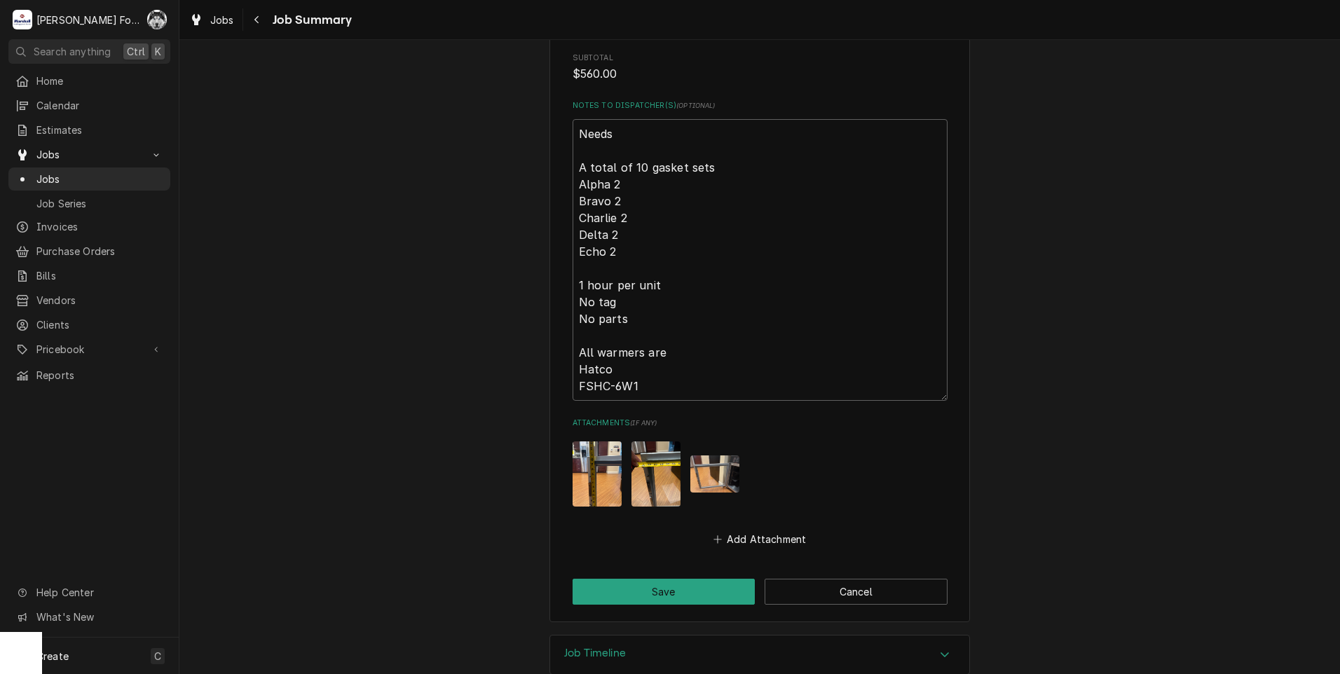
scroll to position [1550, 0]
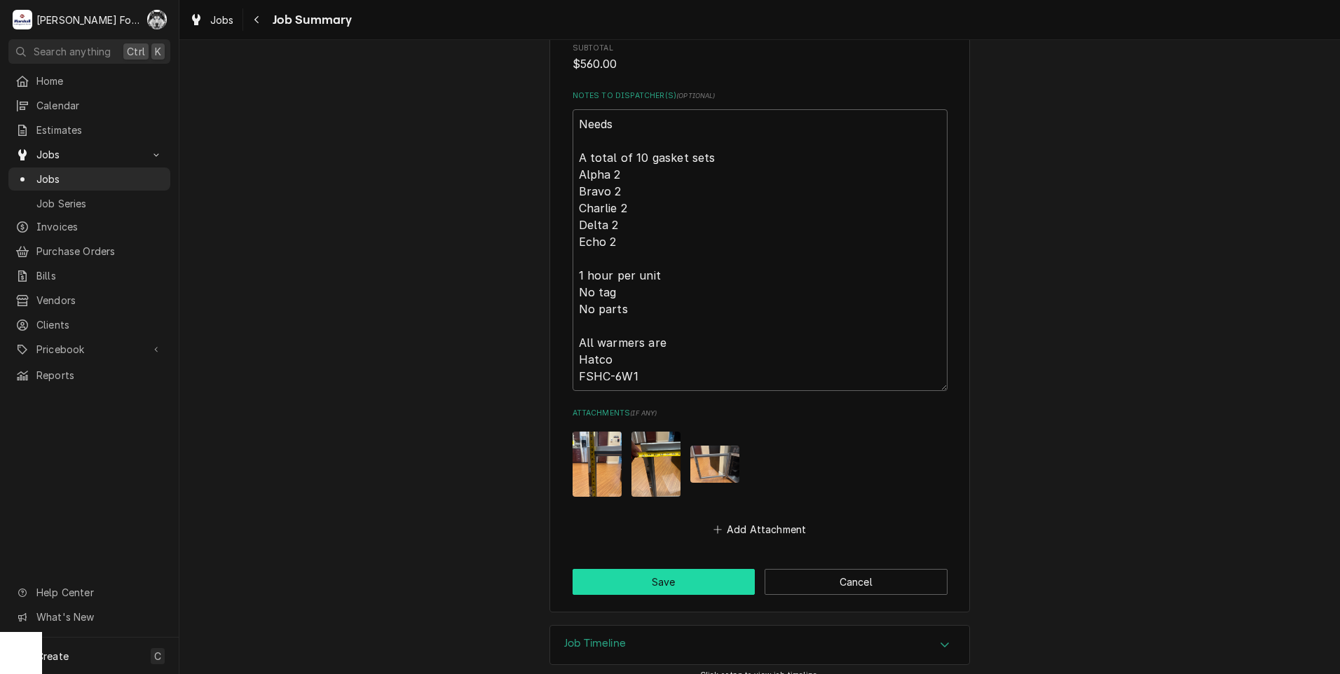
click at [648, 577] on button "Save" at bounding box center [664, 582] width 183 height 26
type textarea "x"
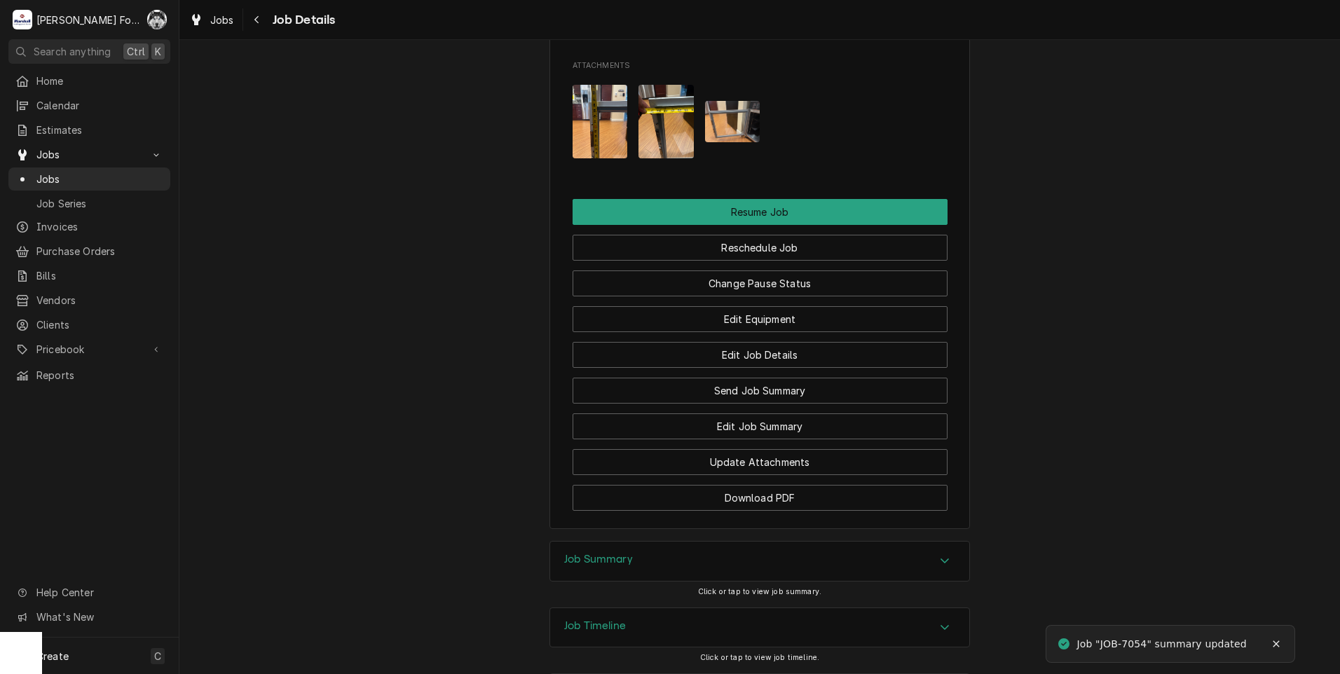
scroll to position [1634, 0]
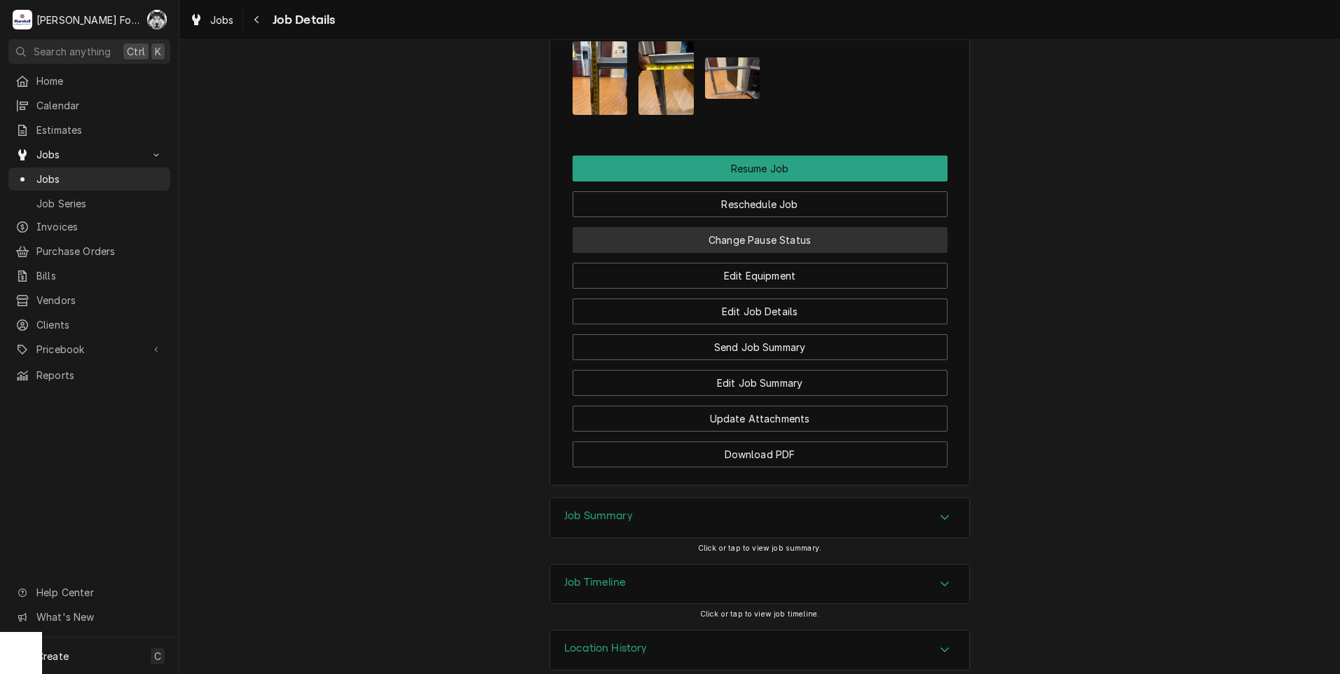
click at [662, 227] on button "Change Pause Status" at bounding box center [760, 240] width 375 height 26
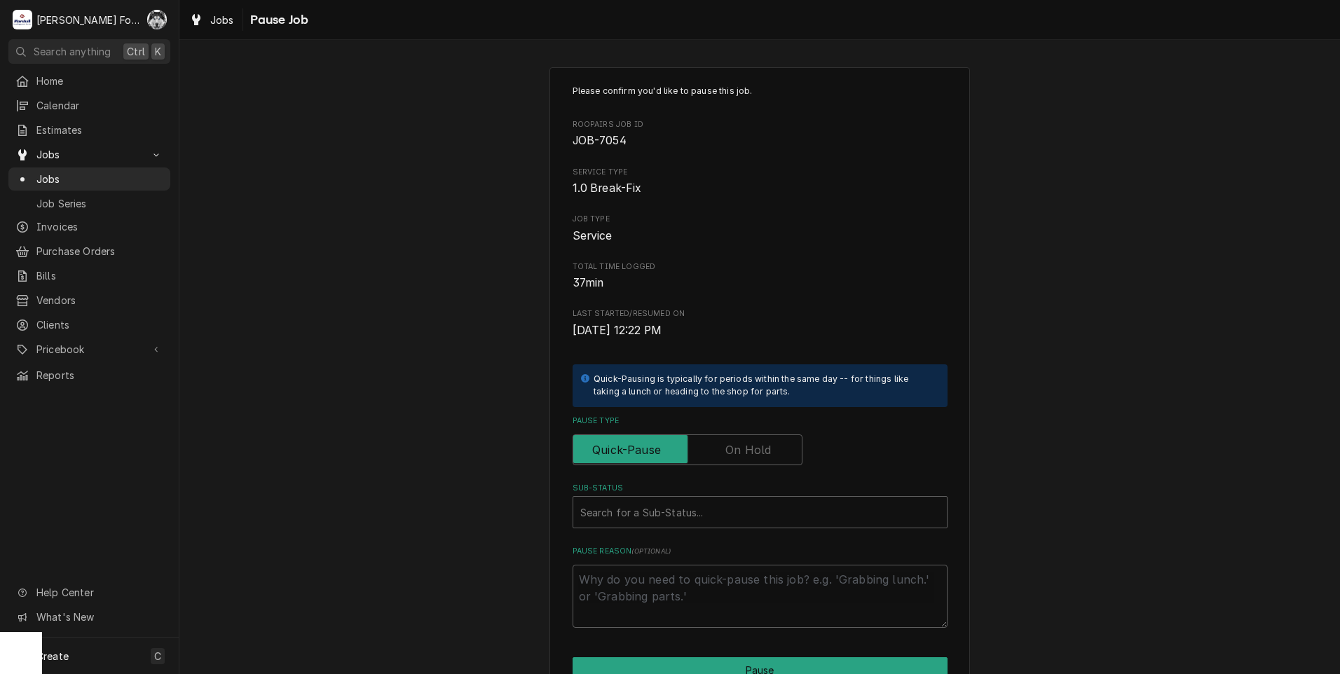
click at [752, 455] on label "Pause Type" at bounding box center [688, 450] width 230 height 31
click at [752, 455] on input "Pause Type" at bounding box center [687, 450] width 217 height 31
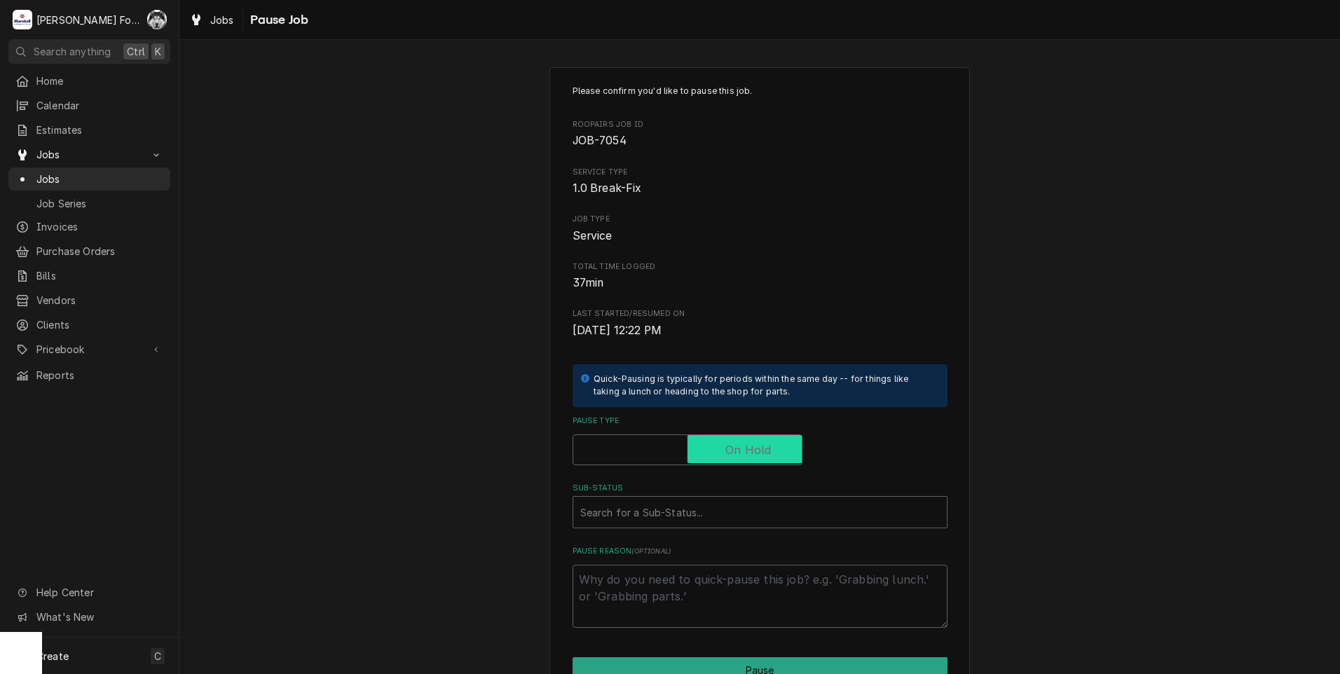
checkbox input "true"
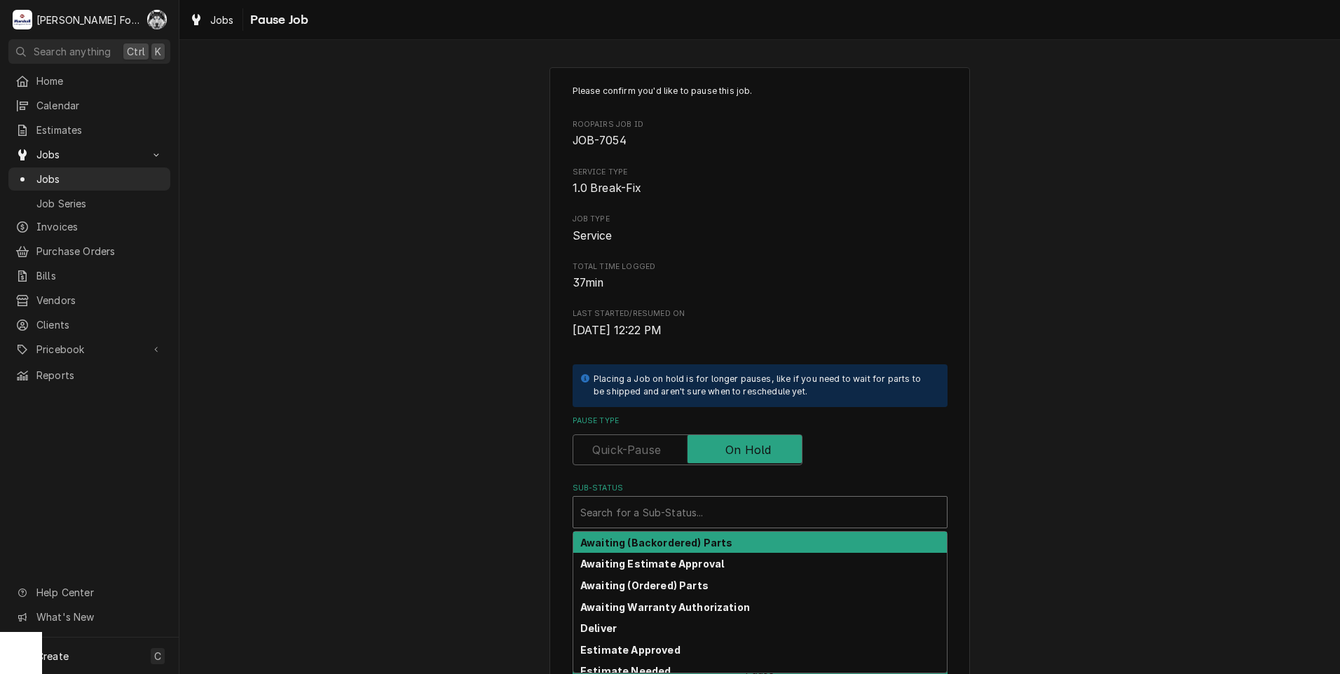
click at [723, 507] on div "Sub-Status" at bounding box center [760, 512] width 360 height 25
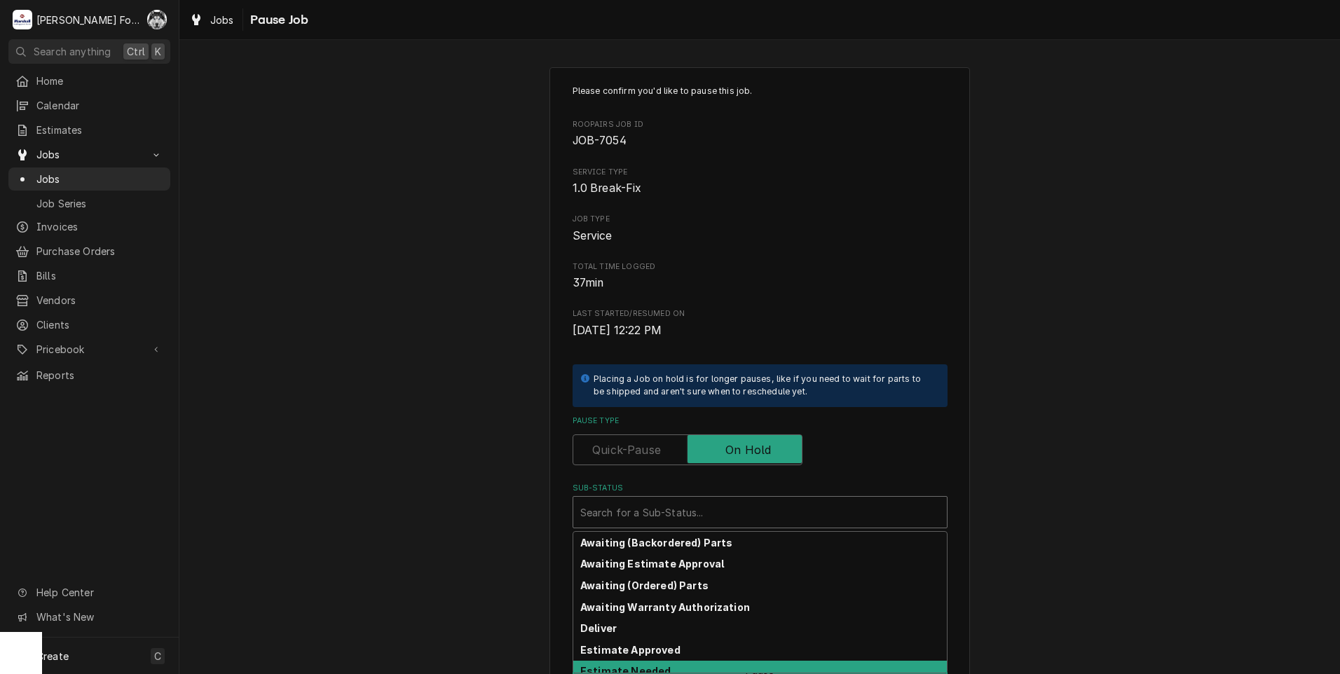
click at [647, 667] on strong "Estimate Needed" at bounding box center [625, 671] width 90 height 12
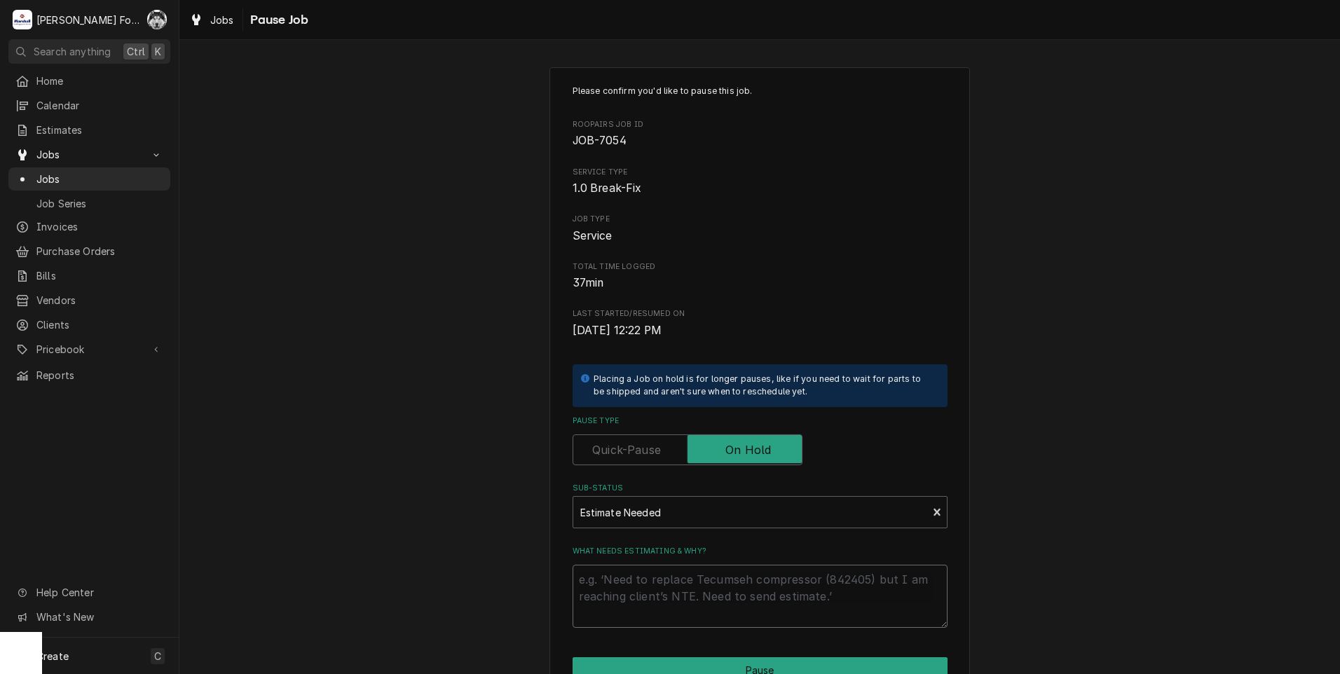
click at [621, 605] on textarea "What needs estimating & why?" at bounding box center [760, 596] width 375 height 63
type textarea "x"
type textarea "P"
type textarea "x"
type textarea "PA"
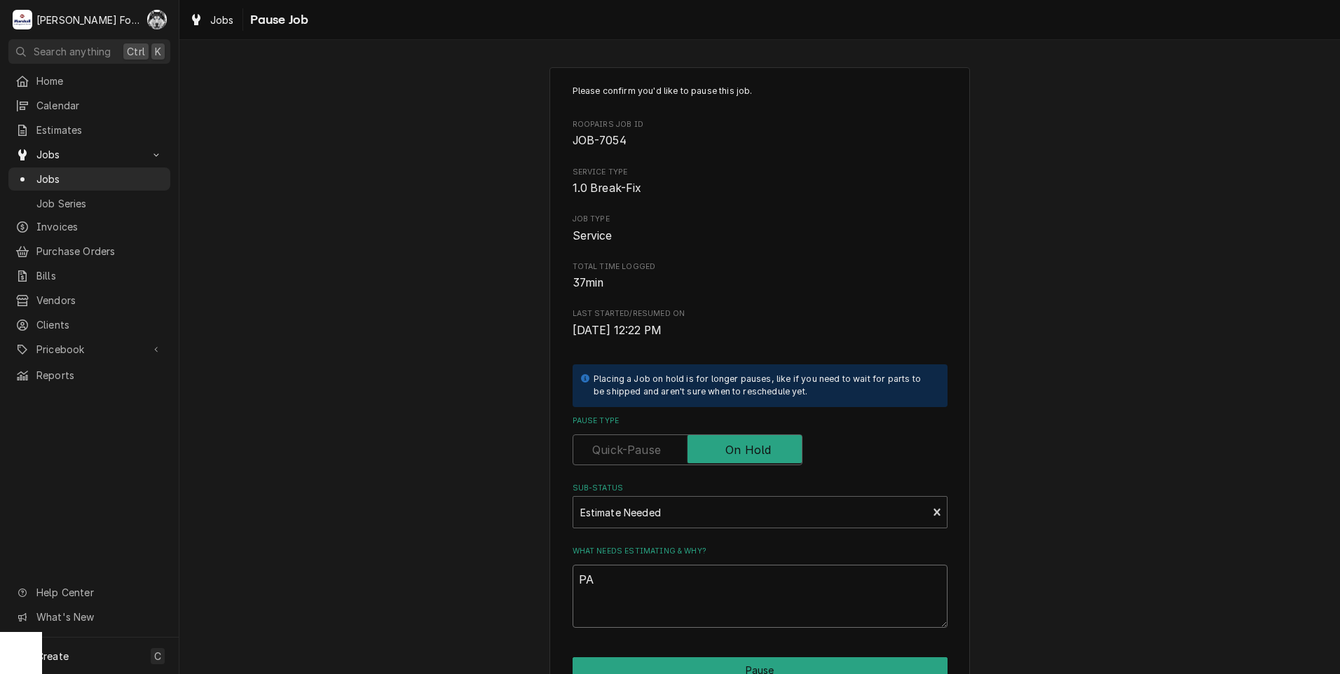
type textarea "x"
type textarea "PAT"
type textarea "x"
type textarea "PA"
type textarea "x"
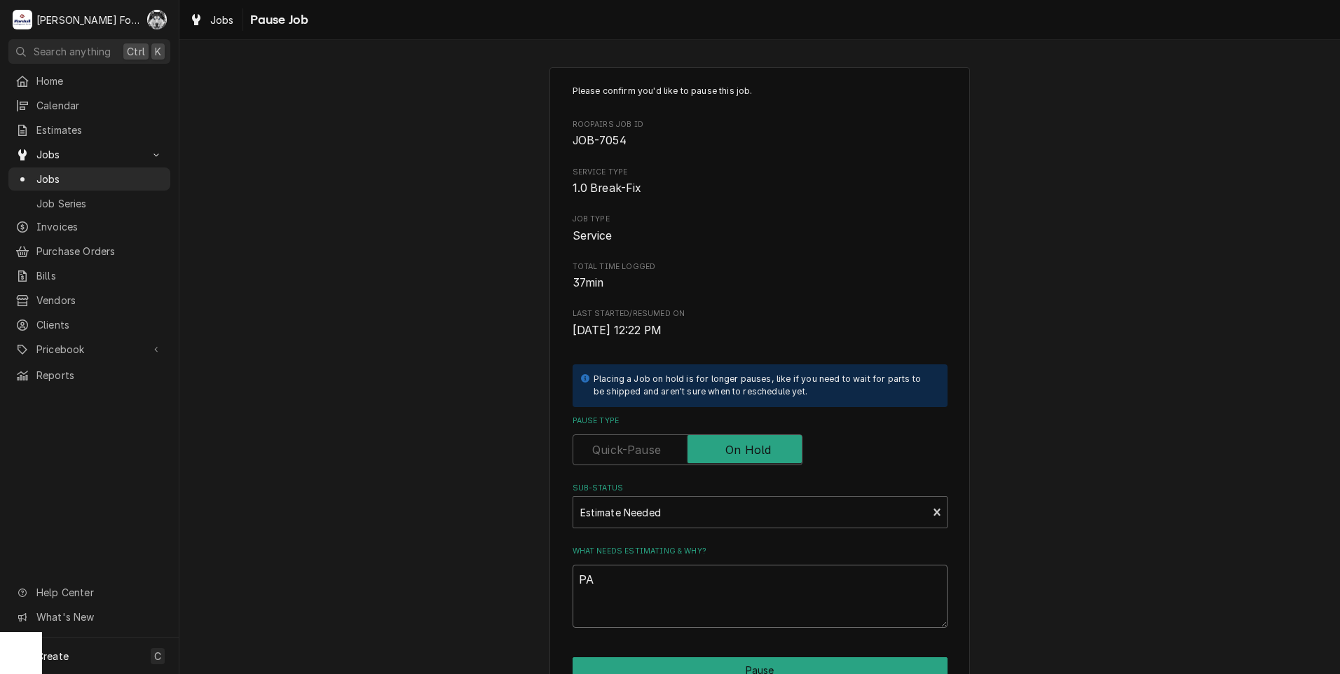
type textarea "PAR"
type textarea "x"
type textarea "PART"
type textarea "x"
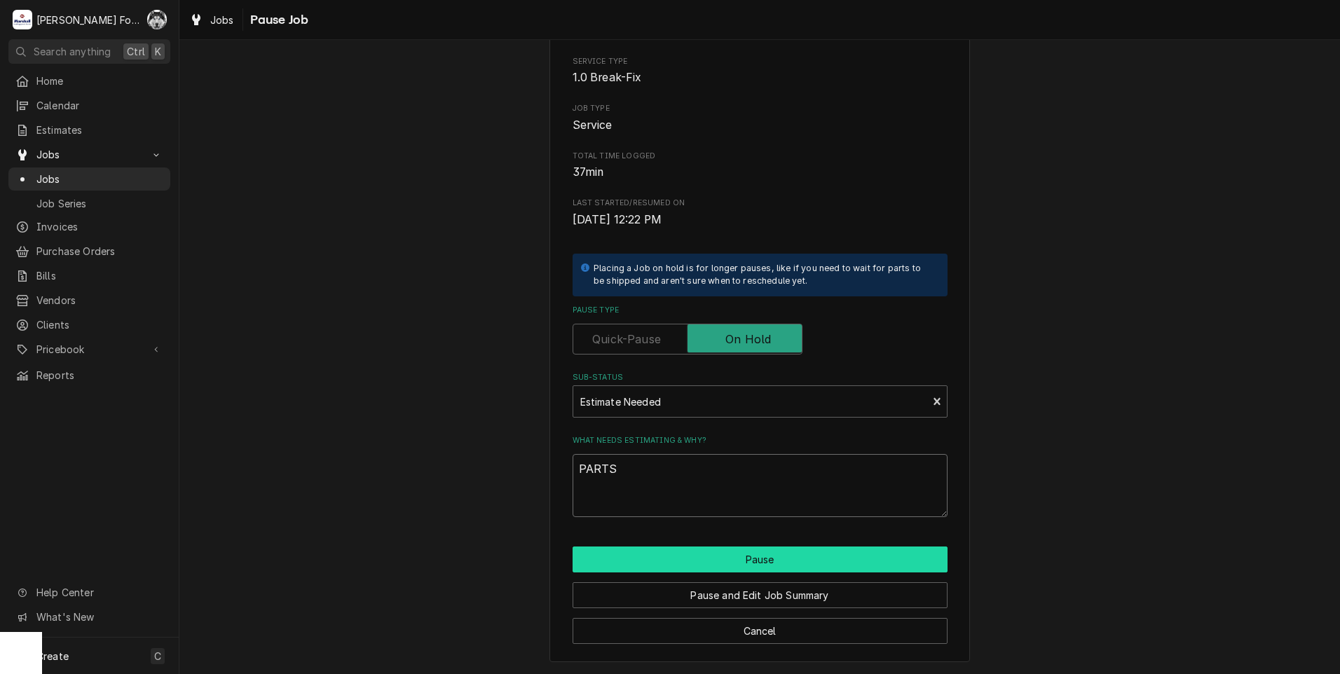
type textarea "PARTS"
click at [716, 565] on button "Pause" at bounding box center [760, 560] width 375 height 26
type textarea "x"
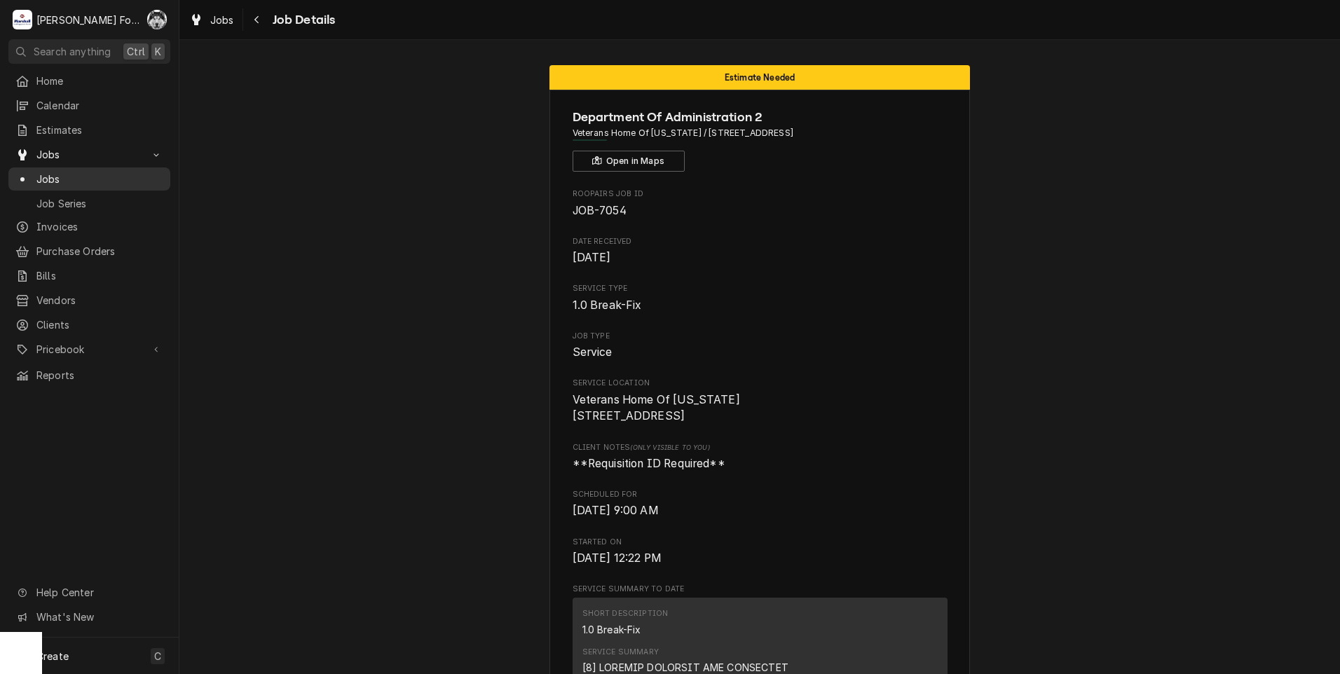
click at [34, 177] on div "Jobs" at bounding box center [89, 179] width 148 height 15
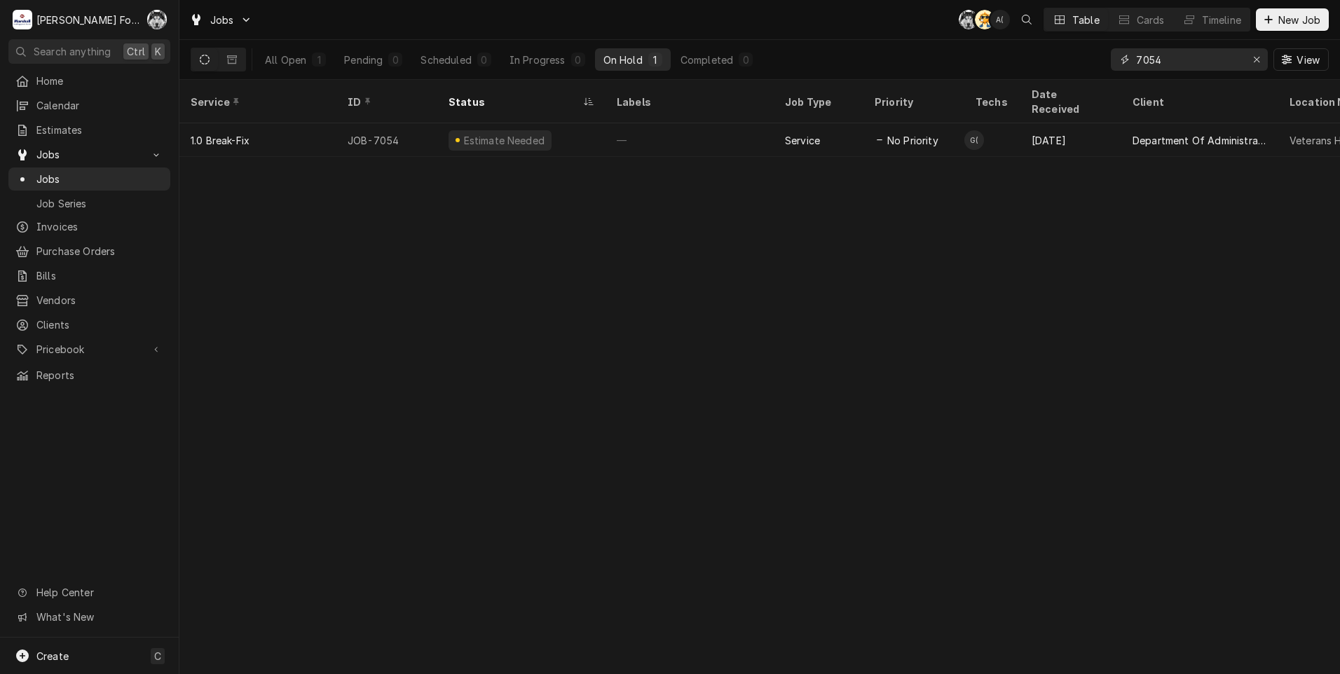
click at [1259, 55] on icon "Erase input" at bounding box center [1257, 60] width 8 height 10
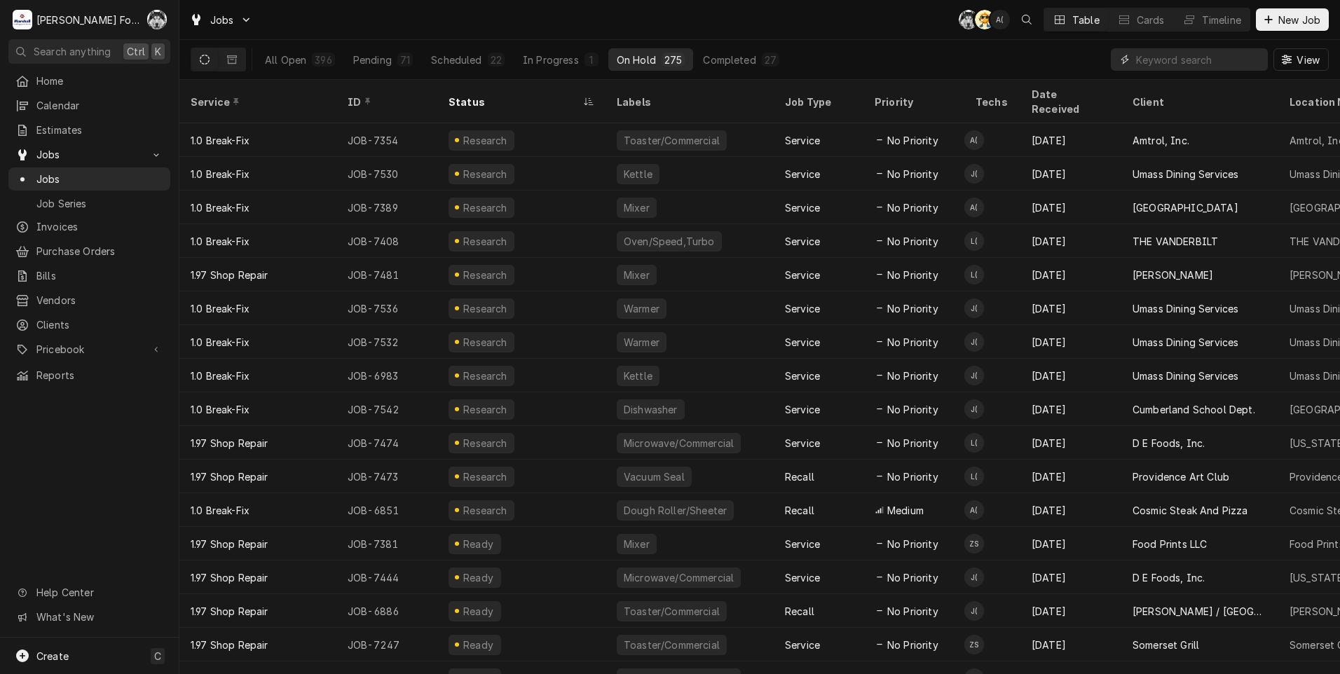
click at [1161, 55] on input "Dynamic Content Wrapper" at bounding box center [1198, 59] width 125 height 22
type input "NOT"
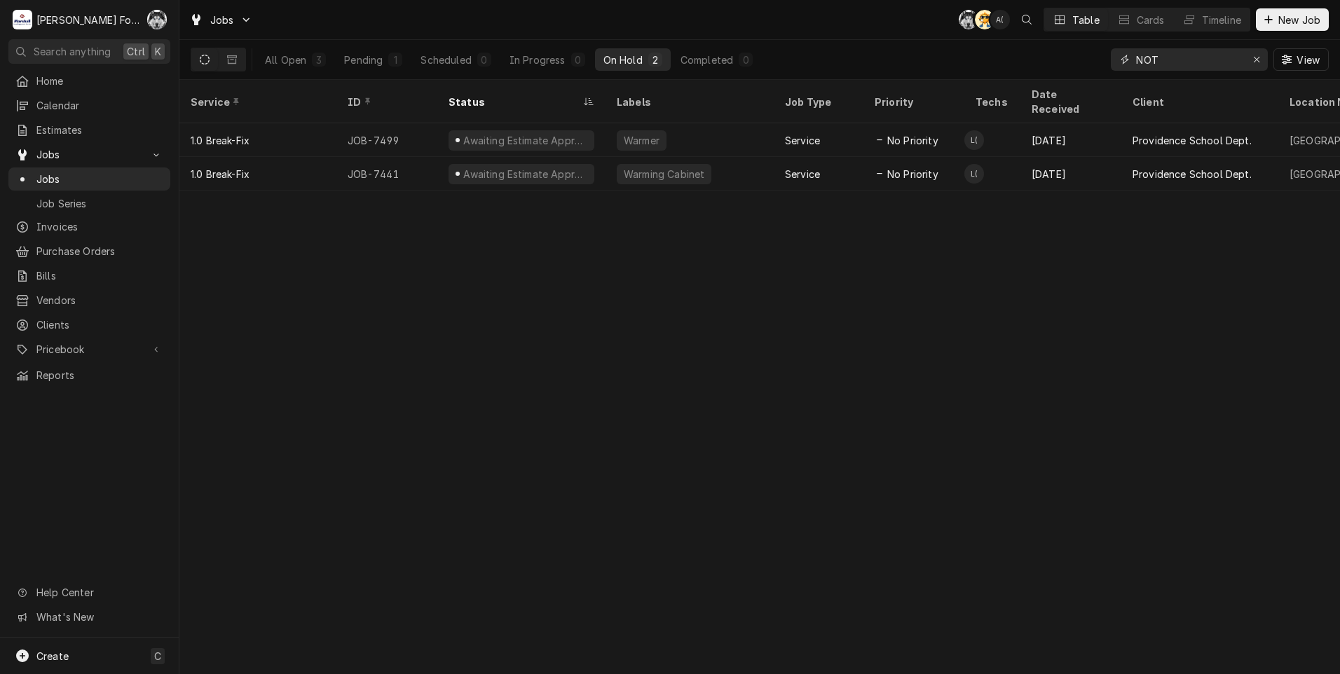
drag, startPoint x: 1182, startPoint y: 61, endPoint x: 1035, endPoint y: 67, distance: 147.3
click at [1035, 67] on div "All Open 3 Pending 1 Scheduled 0 In Progress 0 On Hold 2 Completed 0 NOT View" at bounding box center [760, 59] width 1138 height 39
